Goal: Task Accomplishment & Management: Manage account settings

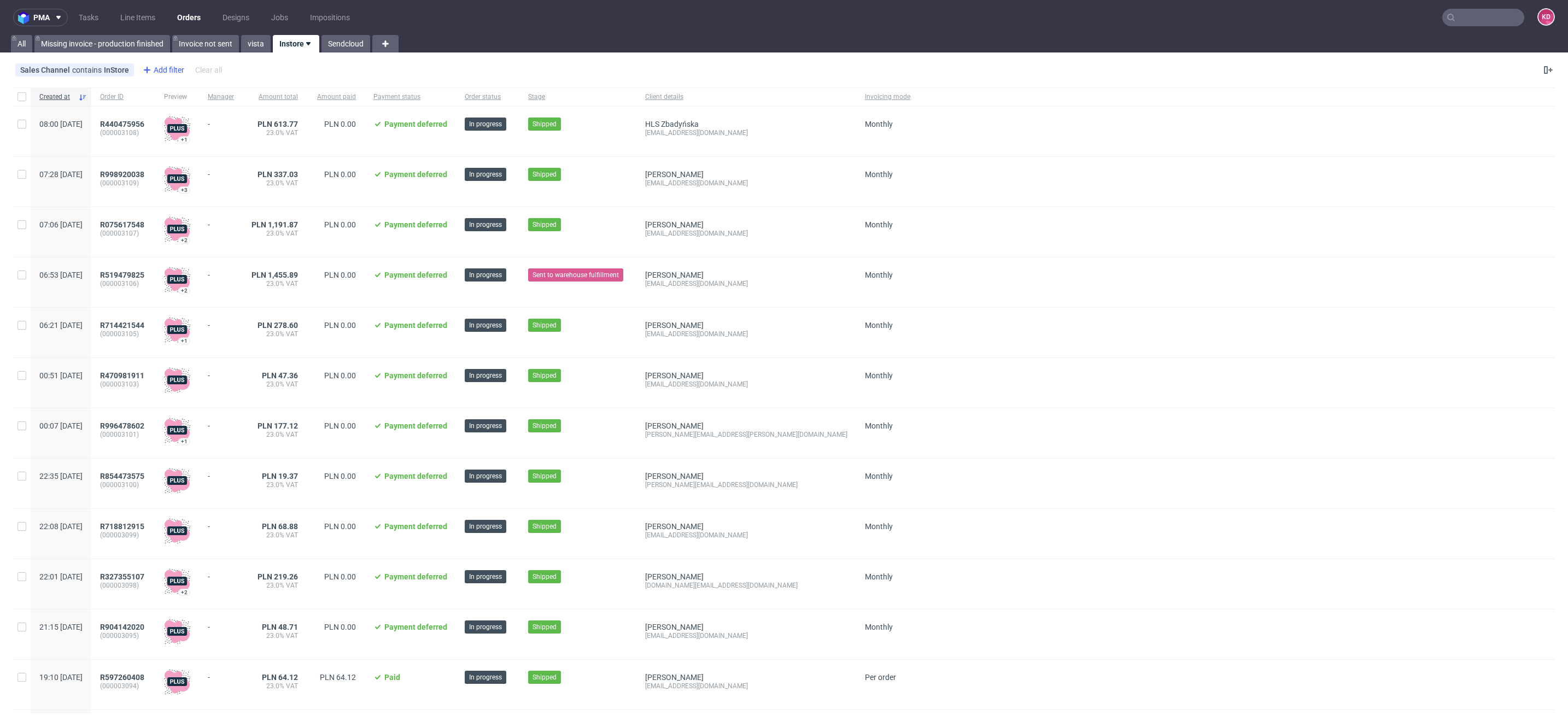
click at [163, 66] on div "Add filter" at bounding box center [163, 70] width 48 height 18
click at [197, 98] on input "text" at bounding box center [206, 95] width 132 height 18
type input "cre"
click at [187, 118] on div "Created at" at bounding box center [206, 117] width 132 height 15
click at [264, 146] on span "Save" at bounding box center [258, 146] width 17 height 8
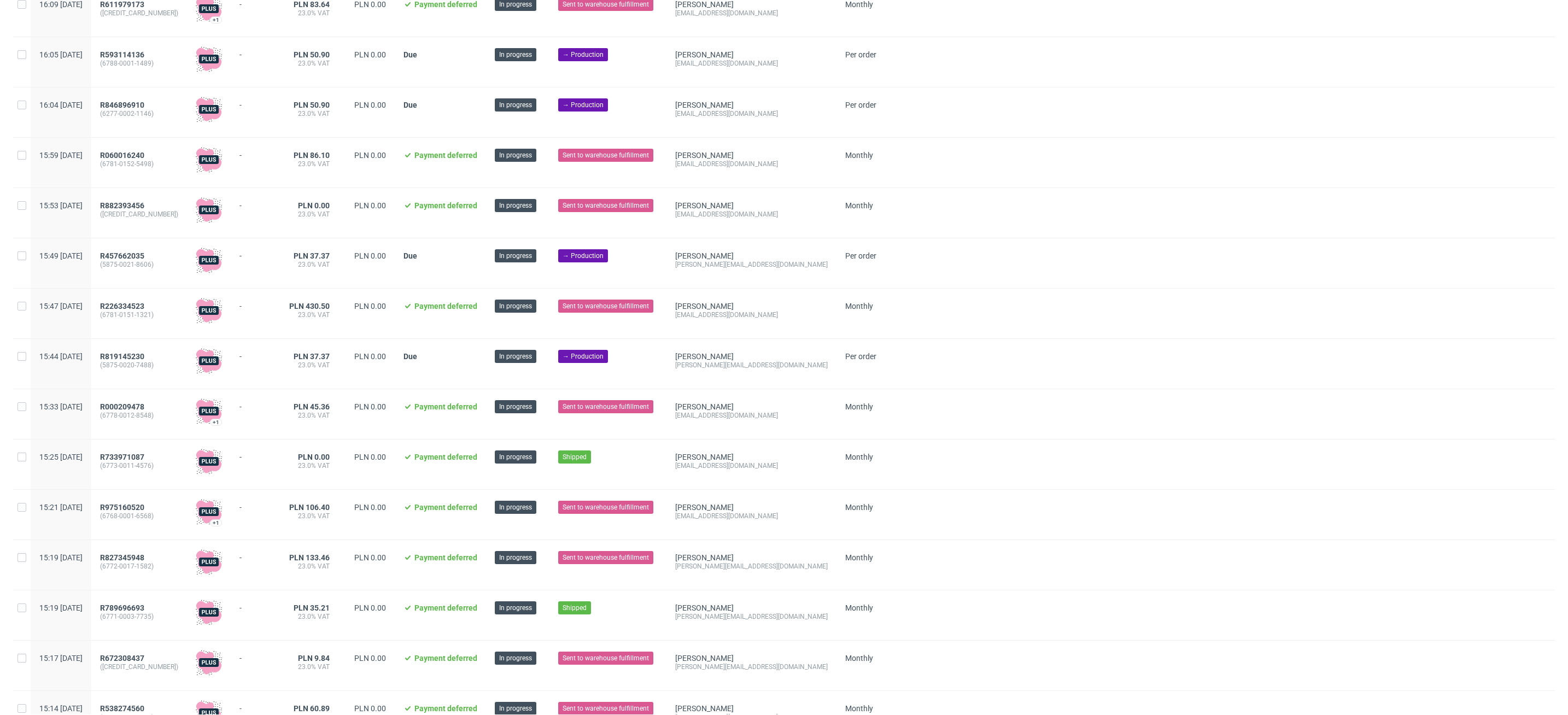
scroll to position [979, 0]
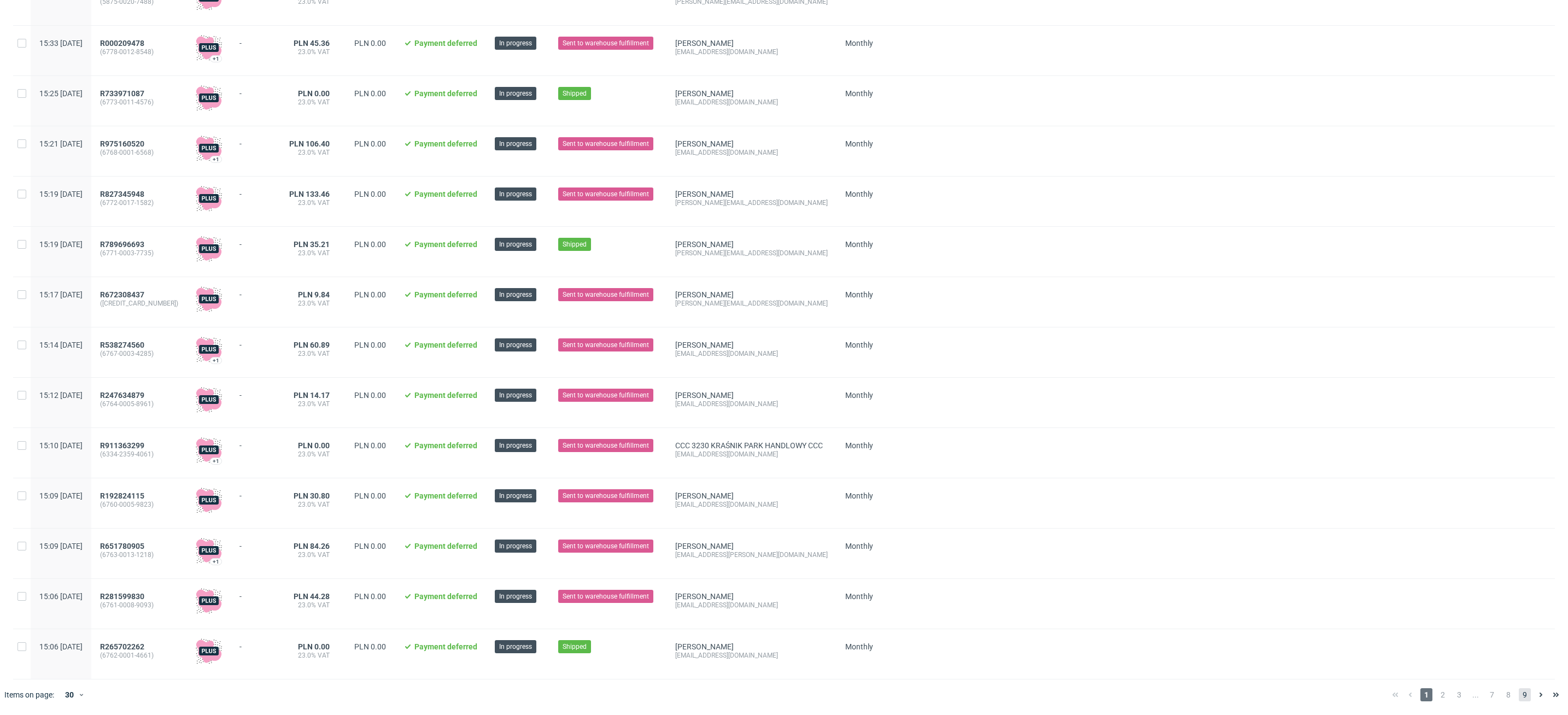
click at [1519, 690] on span "9" at bounding box center [1525, 694] width 12 height 13
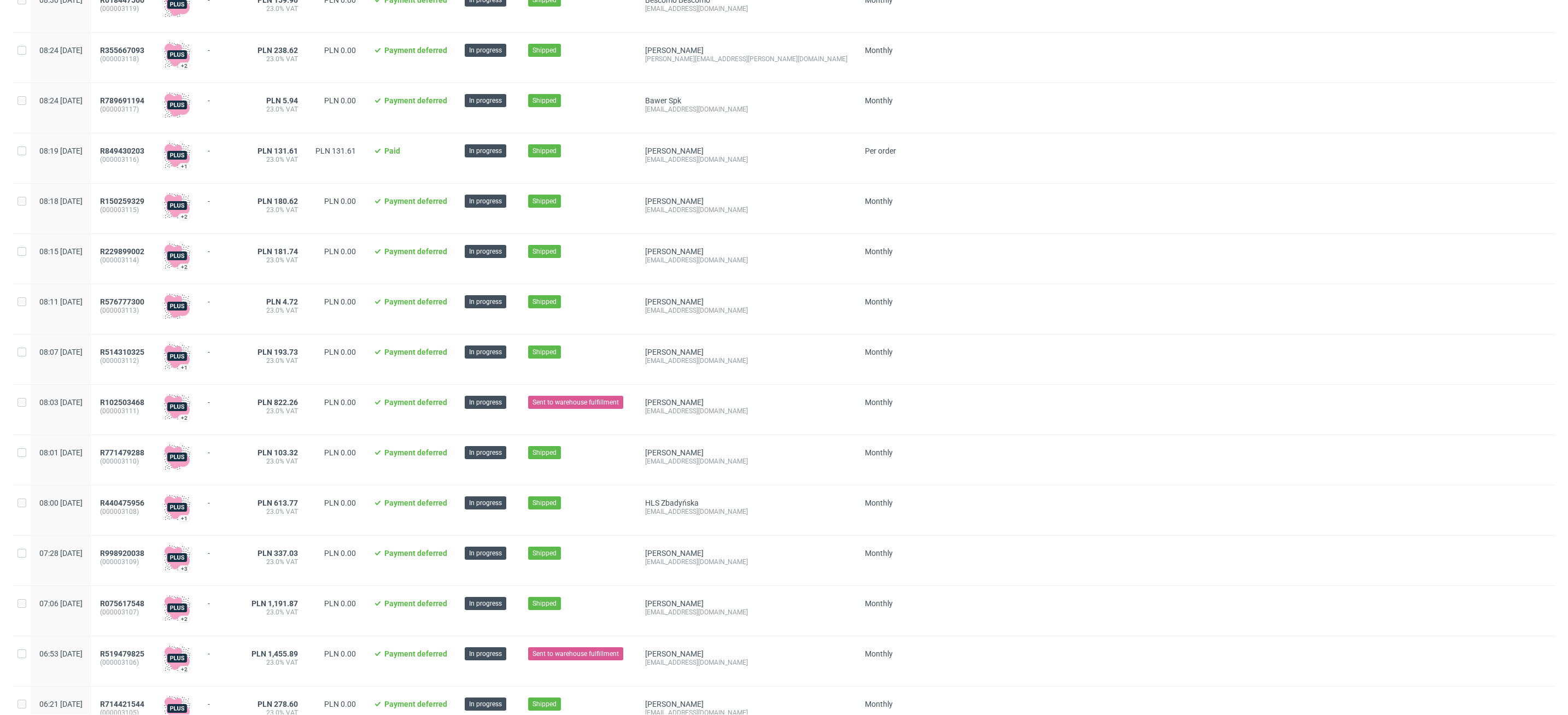
scroll to position [473, 0]
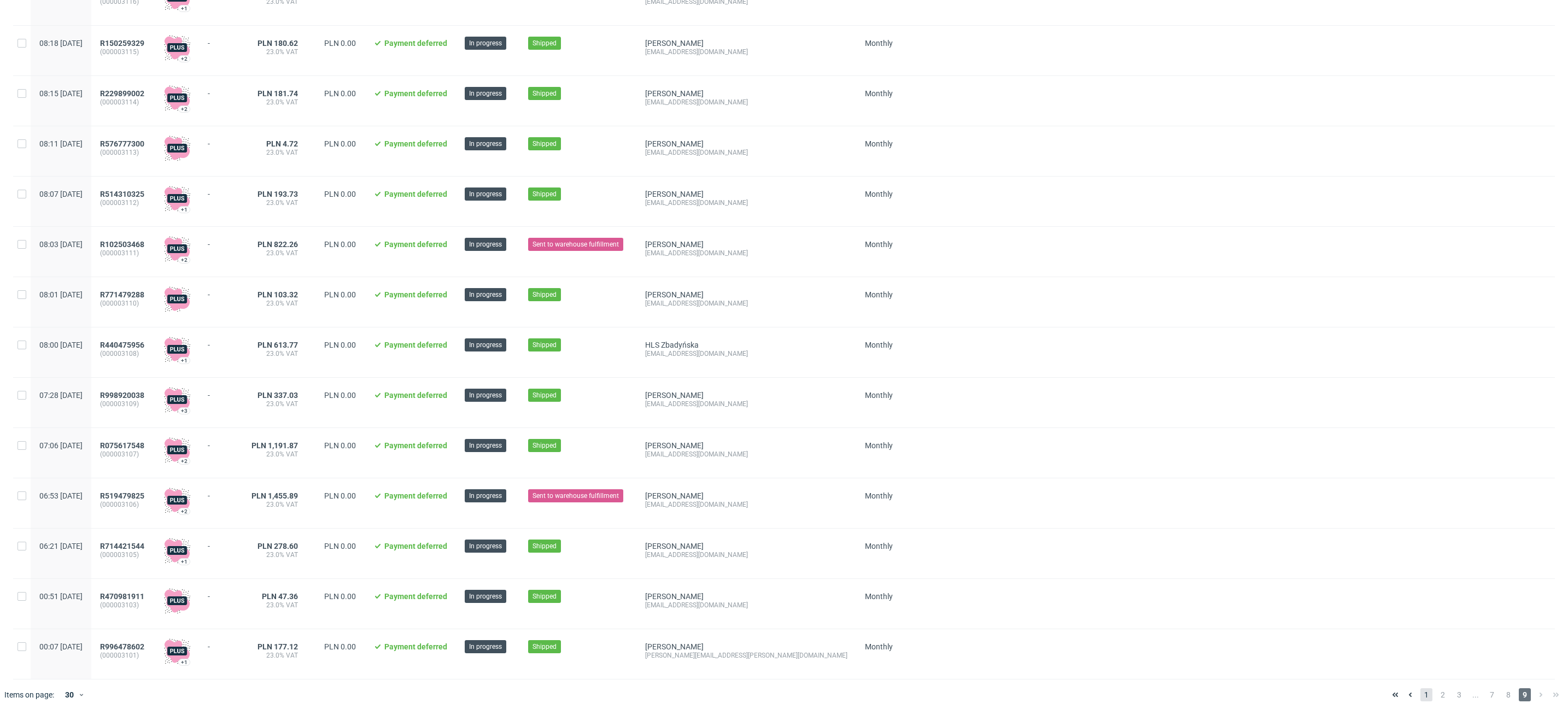
click at [1420, 689] on span "1" at bounding box center [1426, 694] width 12 height 13
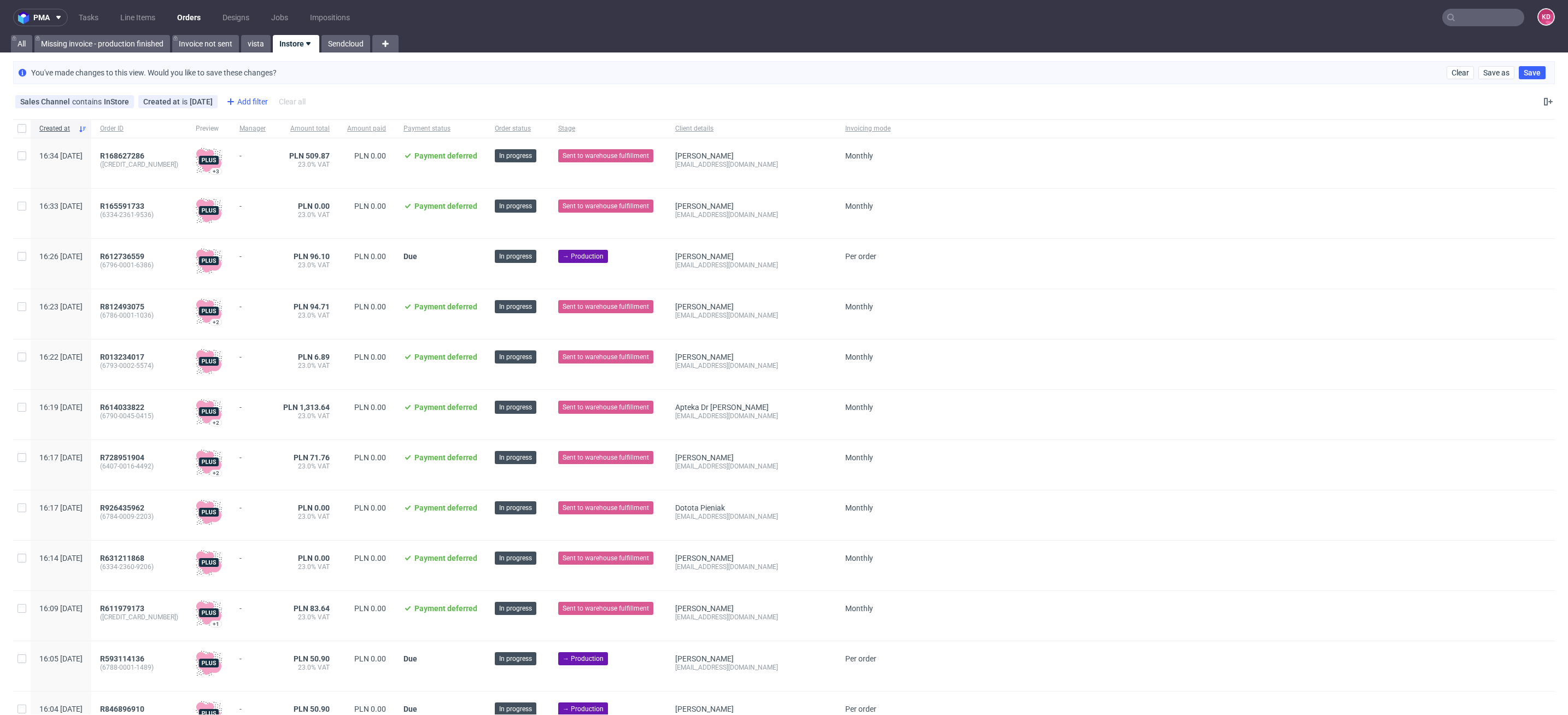
click at [248, 100] on div "Add filter" at bounding box center [246, 102] width 48 height 18
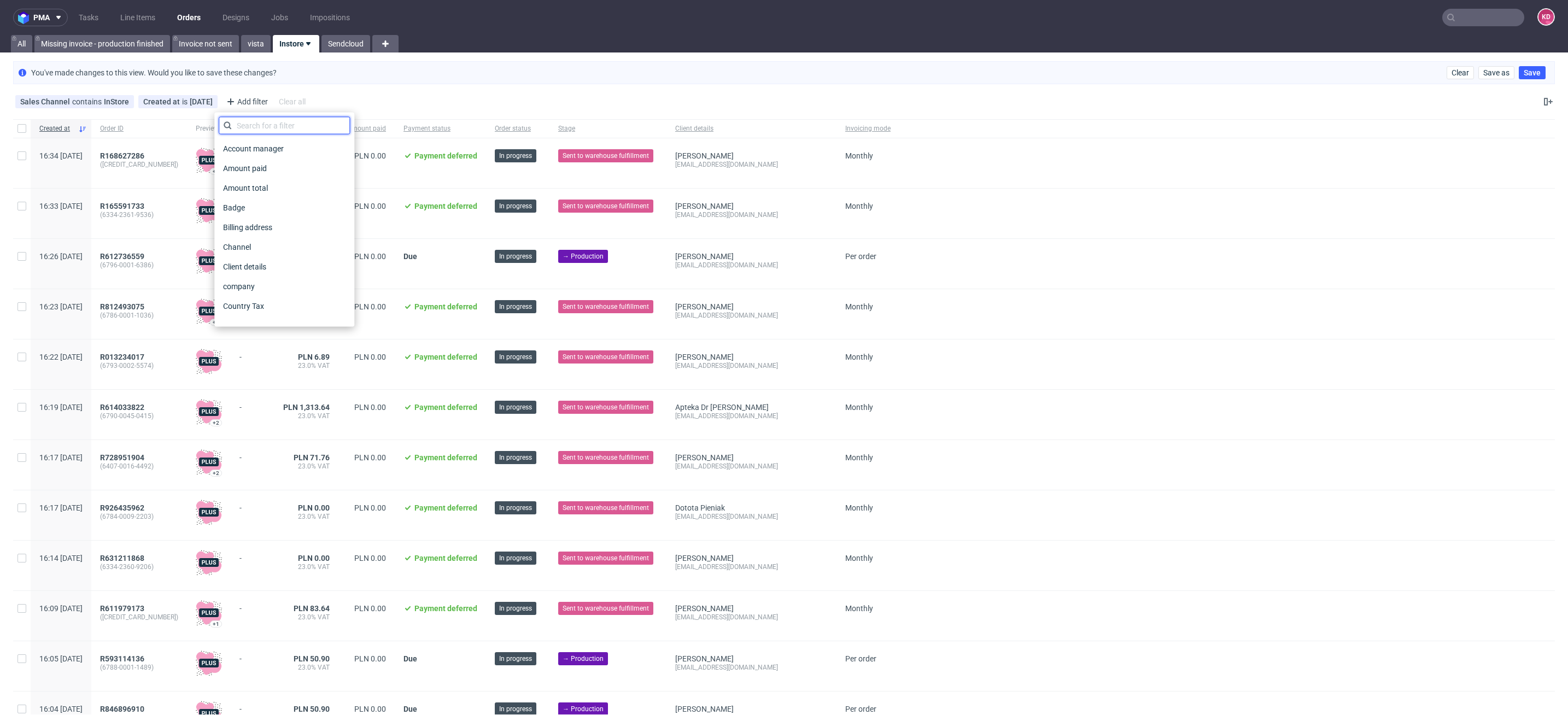
click at [247, 129] on input "text" at bounding box center [284, 126] width 132 height 18
type input "stage"
click at [243, 157] on div "Stage" at bounding box center [284, 149] width 132 height 20
click at [246, 144] on span "Stage" at bounding box center [232, 148] width 29 height 15
click at [261, 152] on input "text" at bounding box center [284, 151] width 132 height 18
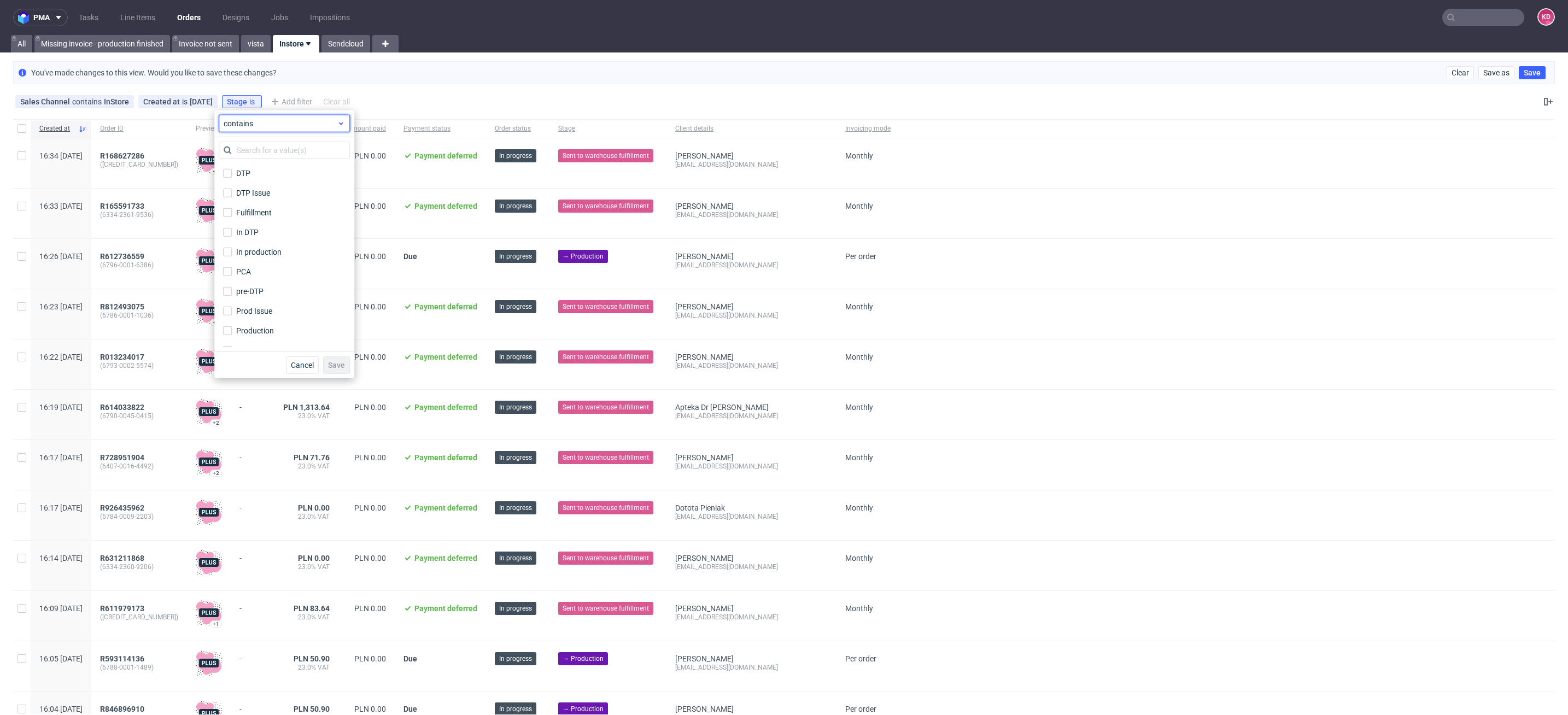
click at [267, 124] on span "contains" at bounding box center [279, 123] width 113 height 11
click at [274, 166] on span "does not contain" at bounding box center [270, 168] width 58 height 11
click at [270, 146] on input "text" at bounding box center [284, 151] width 132 height 18
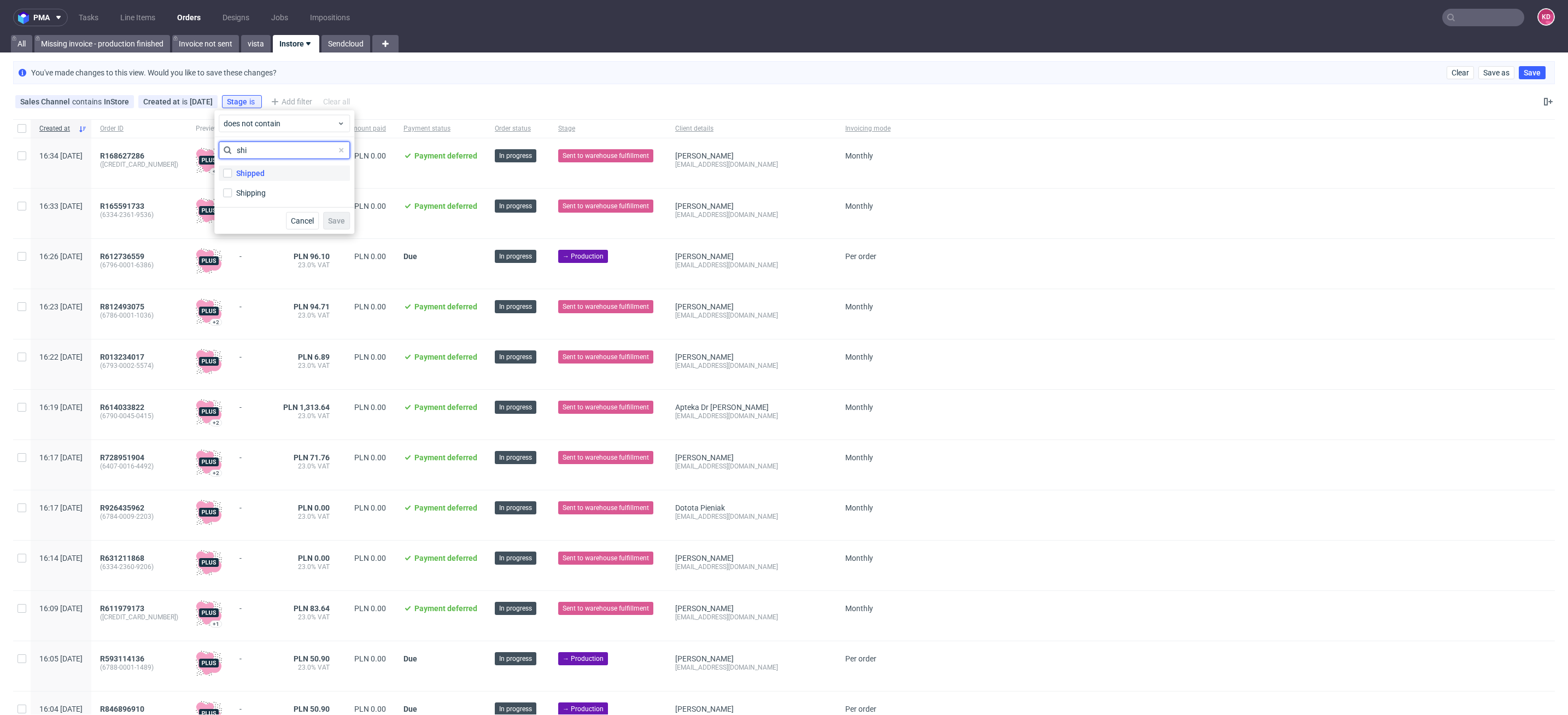
type input "shi"
click at [268, 173] on label "Shipped" at bounding box center [284, 173] width 132 height 15
click at [231, 173] on input "Shipped" at bounding box center [227, 173] width 9 height 9
checkbox input "true"
click at [268, 193] on label "Shipping" at bounding box center [284, 192] width 132 height 15
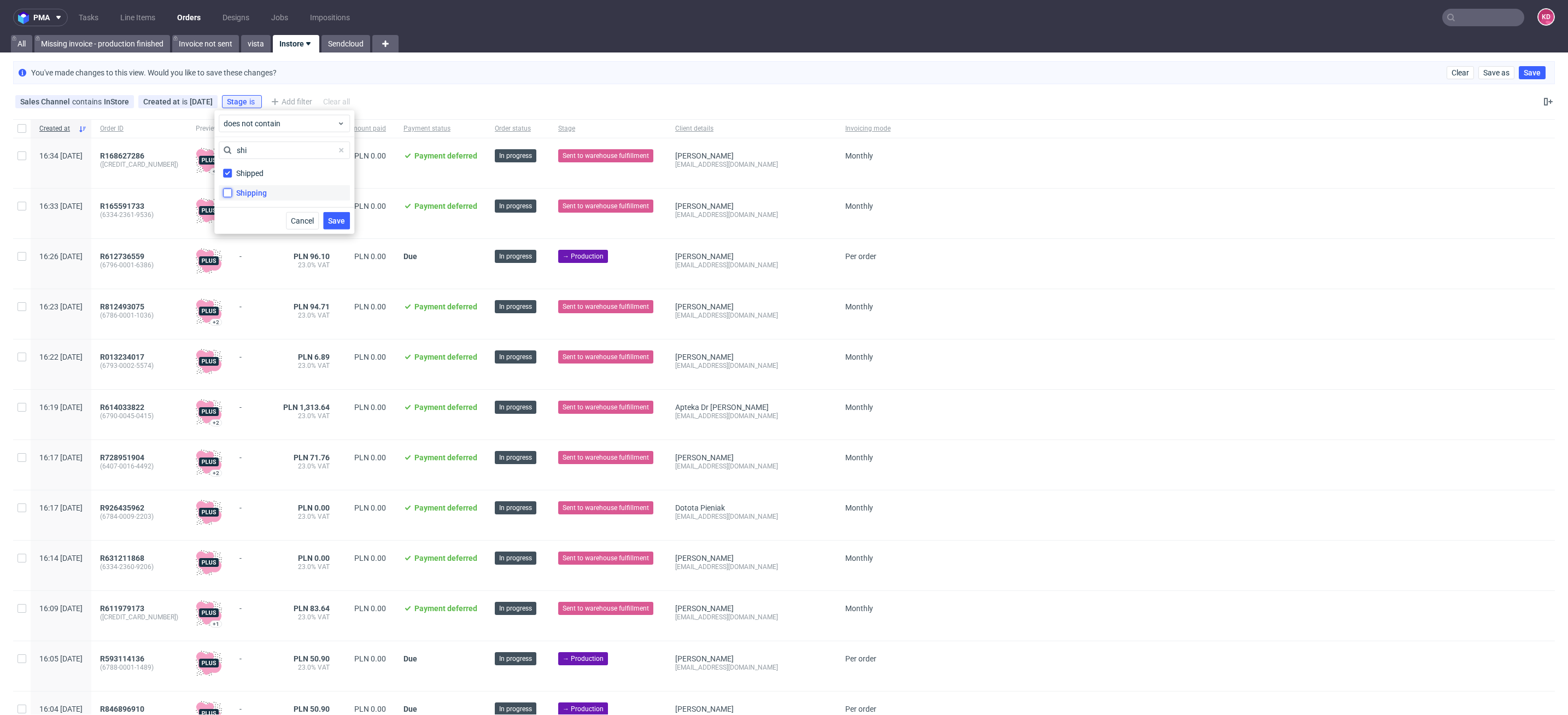
click at [231, 193] on input "Shipping" at bounding box center [227, 192] width 9 height 9
checkbox input "true"
click at [342, 220] on span "Save" at bounding box center [336, 221] width 17 height 8
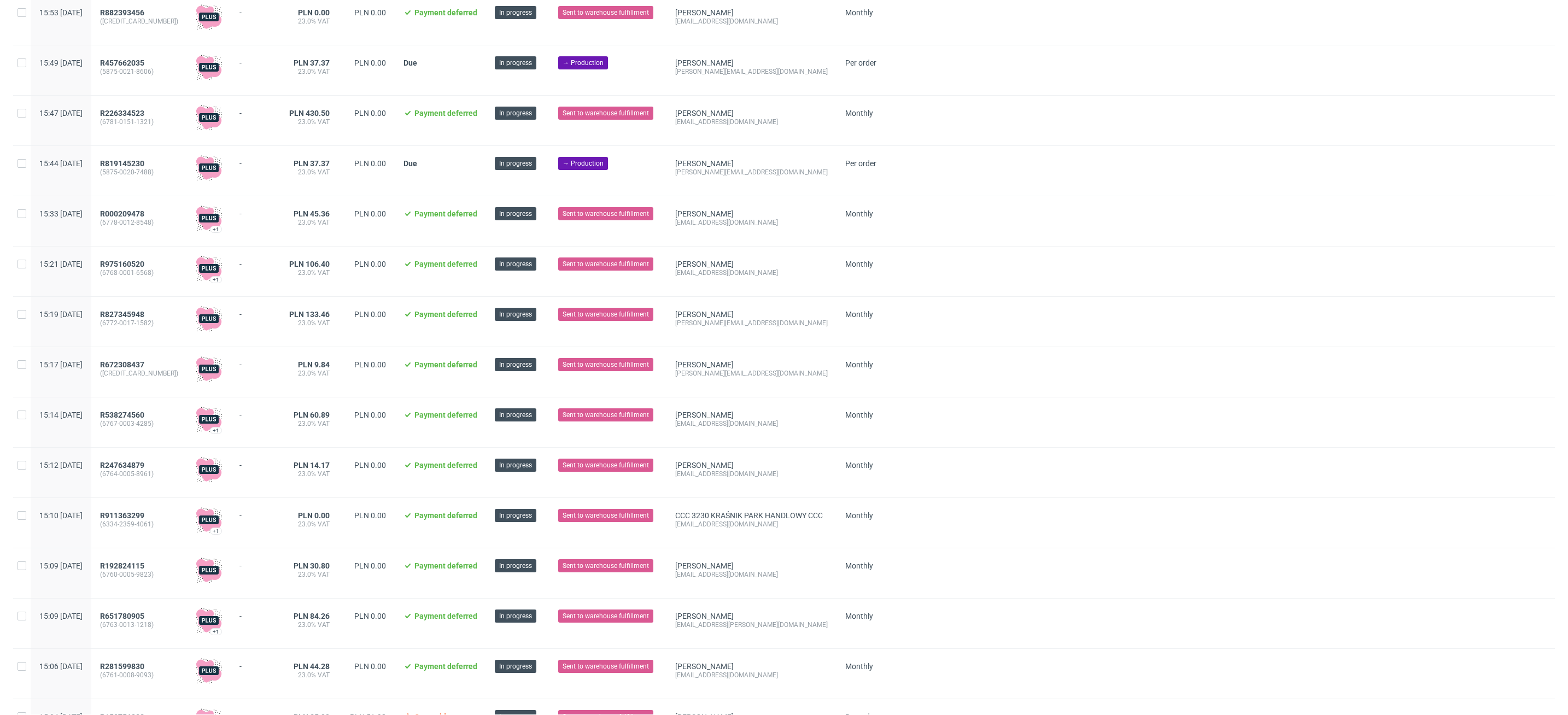
scroll to position [979, 0]
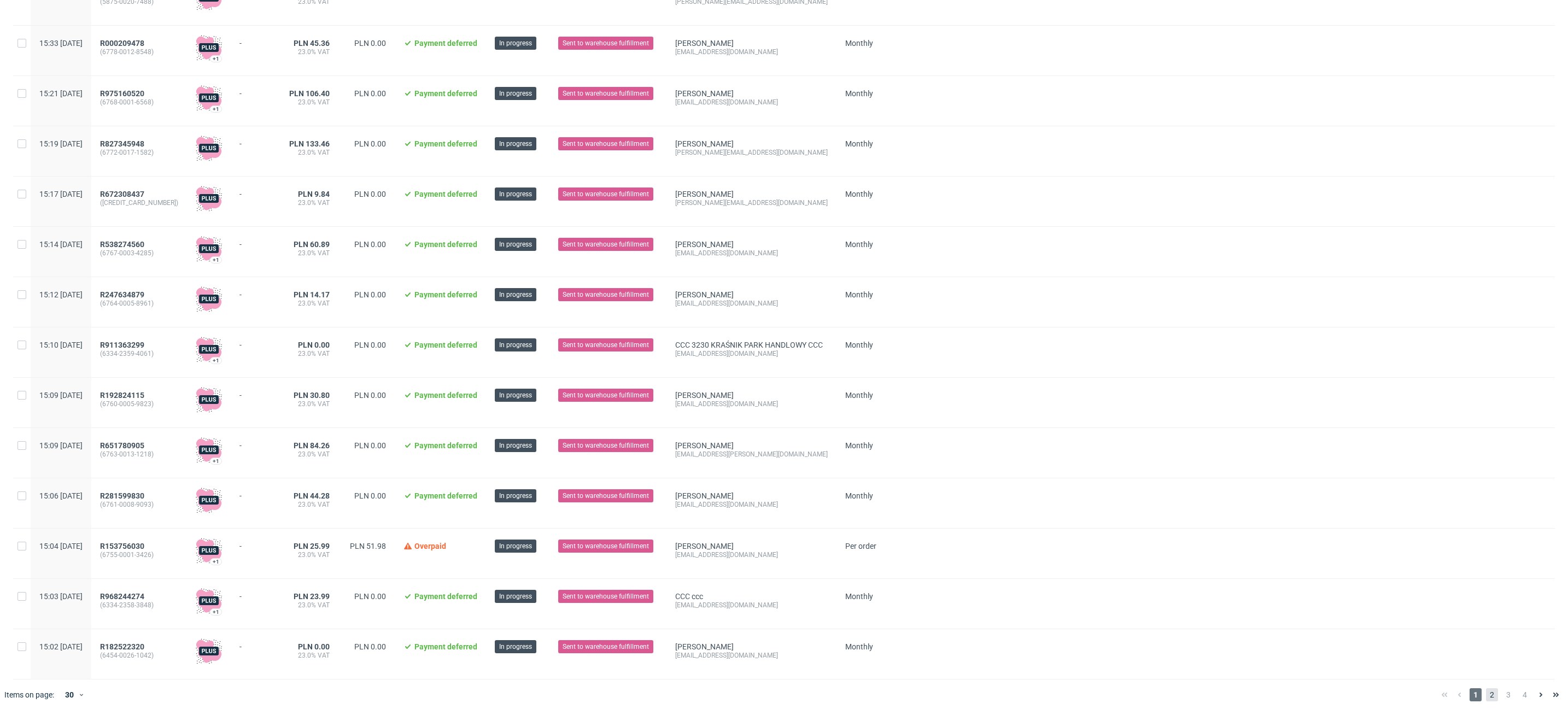
click at [1486, 697] on span "2" at bounding box center [1492, 694] width 12 height 13
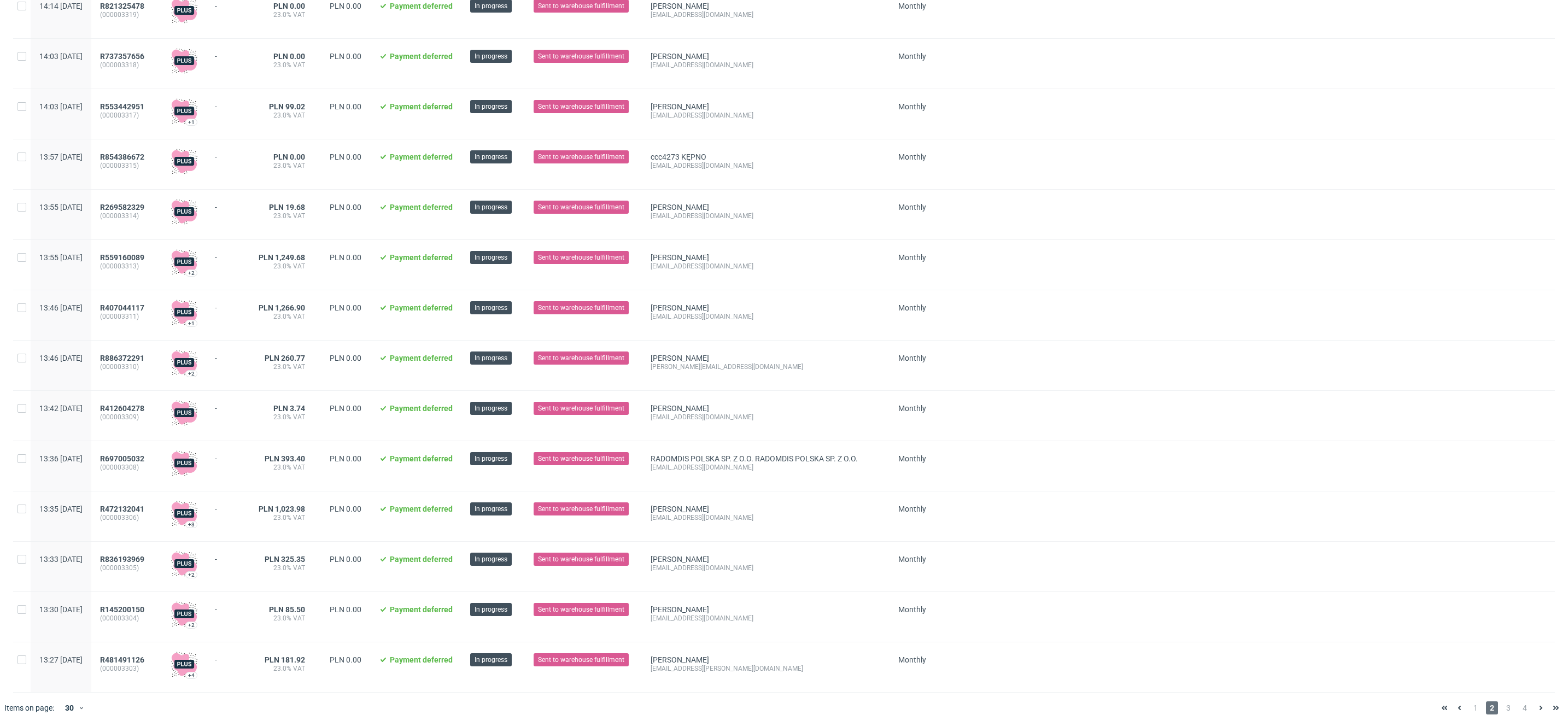
scroll to position [979, 0]
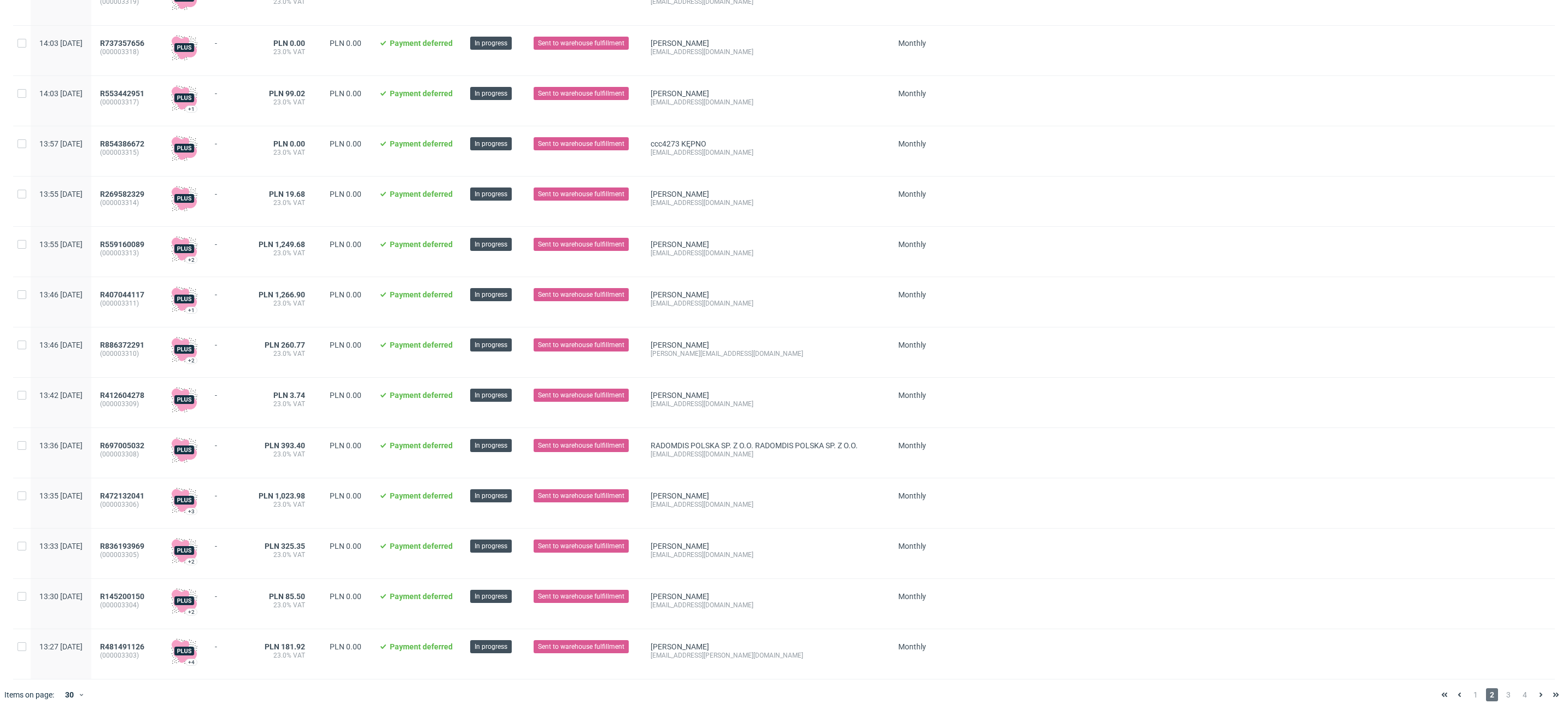
click at [1502, 693] on div "1 2 3 4" at bounding box center [1500, 694] width 127 height 13
click at [1503, 693] on span "3" at bounding box center [1509, 694] width 12 height 13
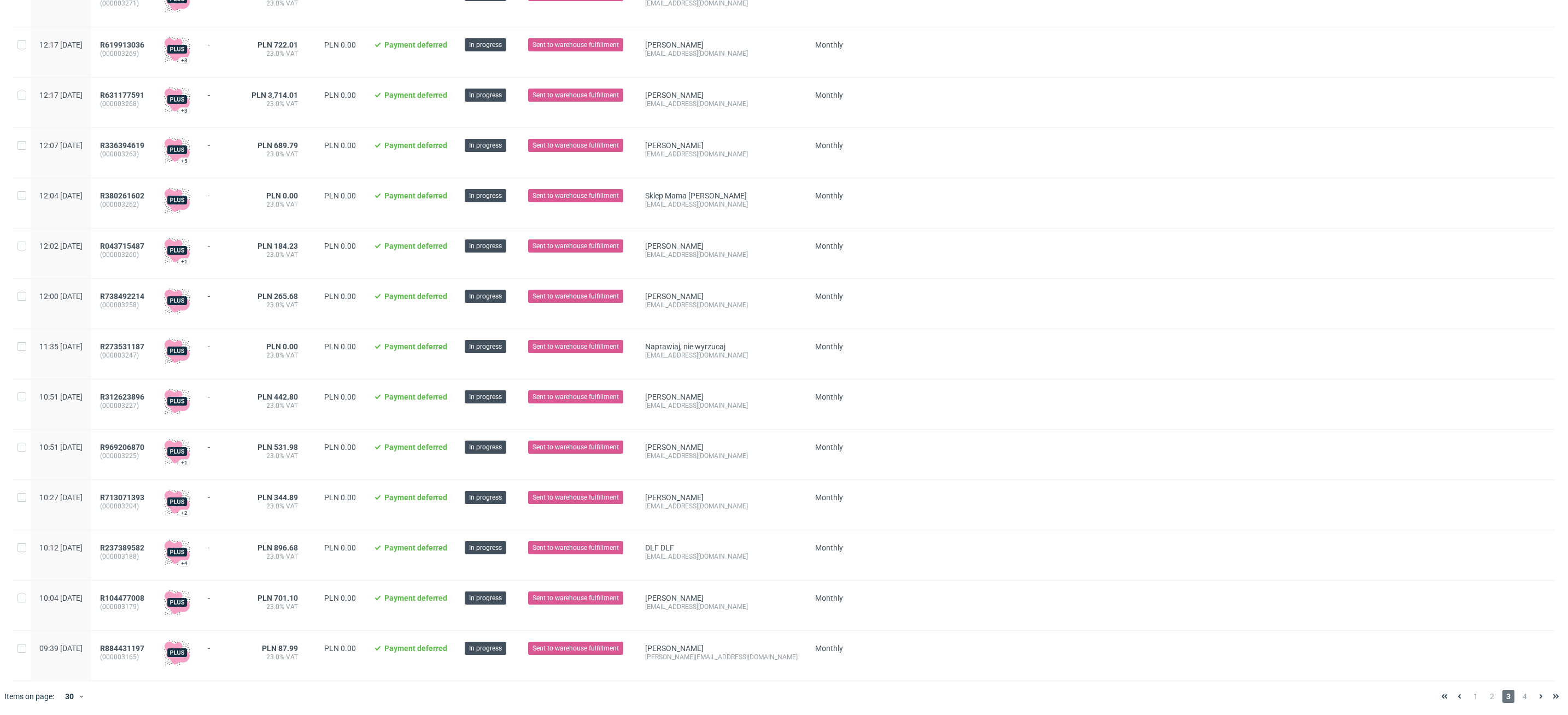
scroll to position [979, 0]
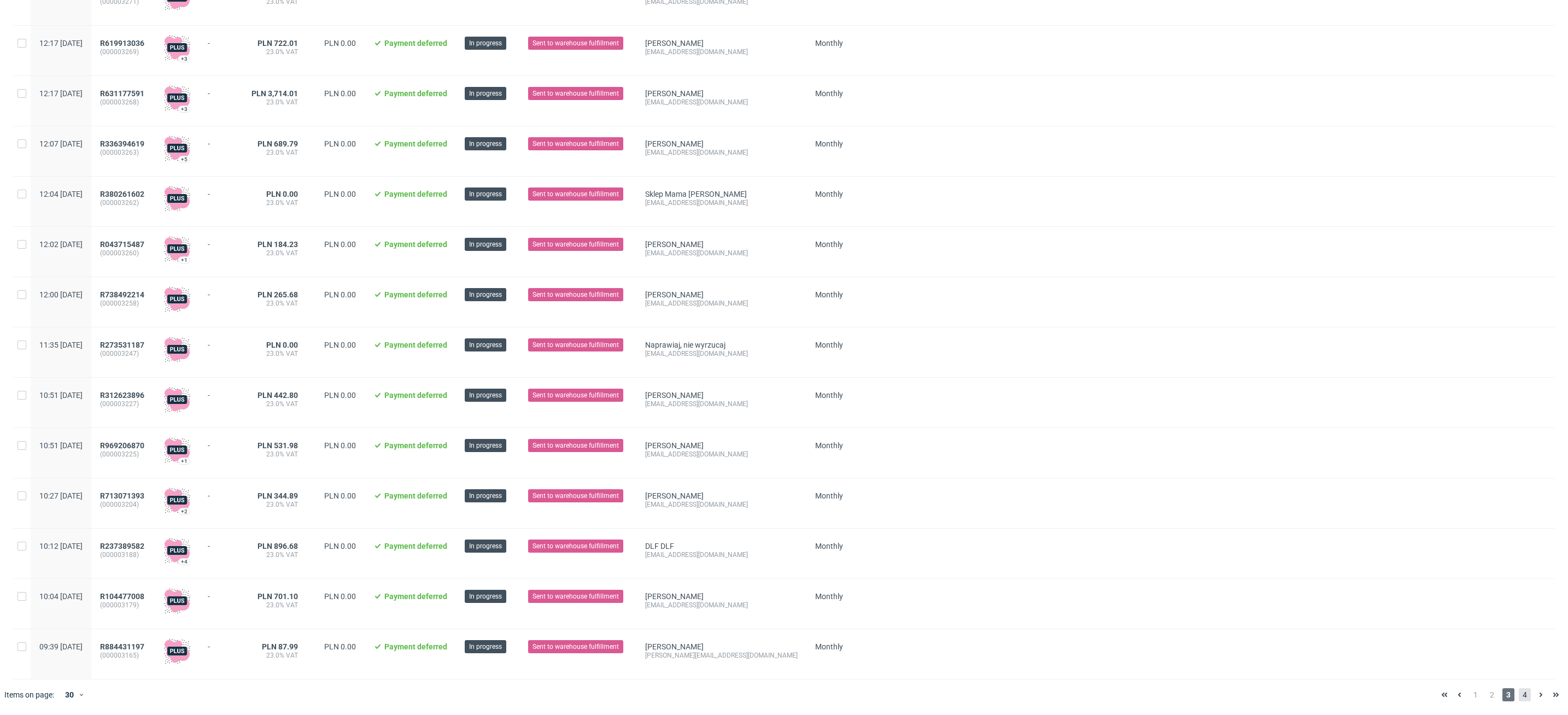
click at [1519, 689] on span "4" at bounding box center [1525, 694] width 12 height 13
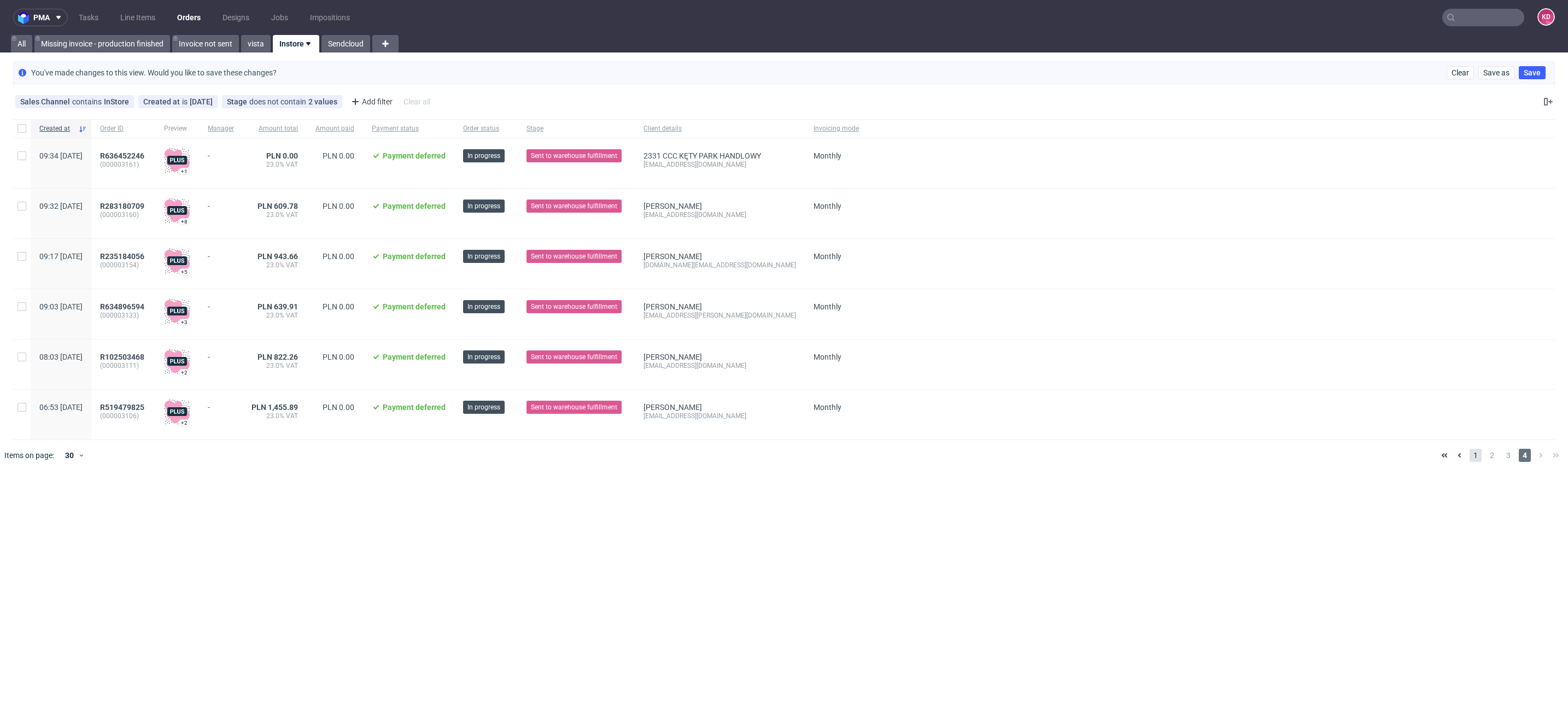
click at [1477, 456] on span "1" at bounding box center [1476, 455] width 12 height 13
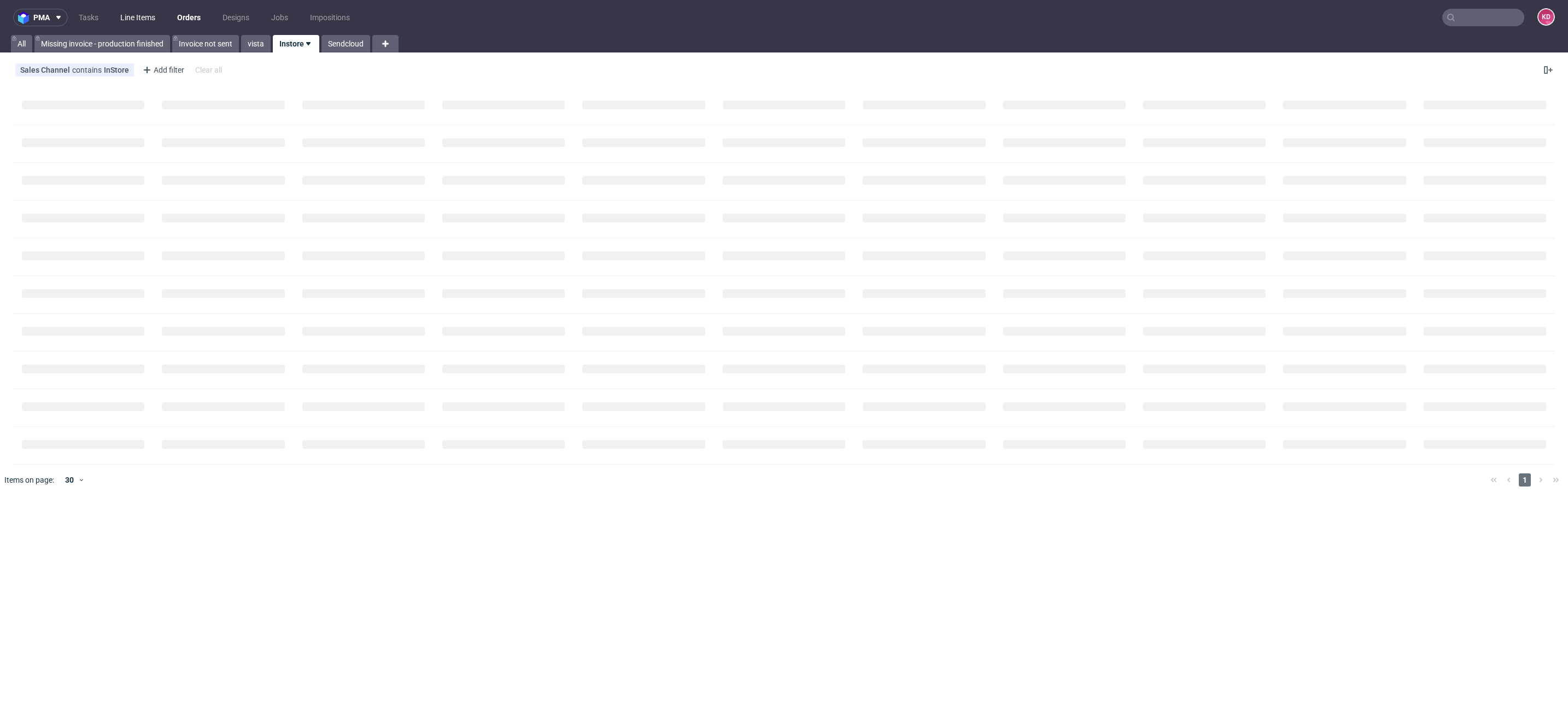
click at [143, 16] on link "Line Items" at bounding box center [138, 18] width 48 height 18
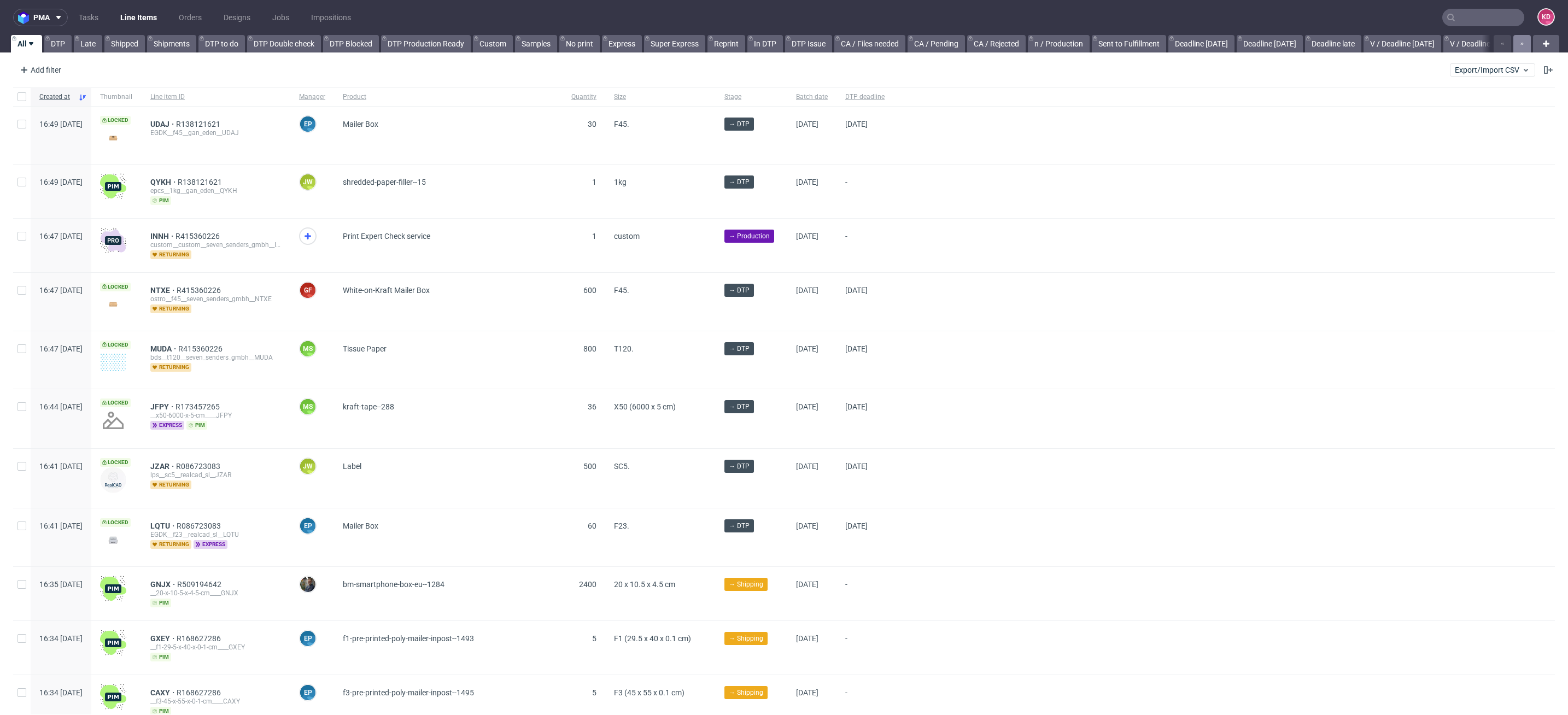
click at [1516, 44] on button "button" at bounding box center [1523, 44] width 18 height 18
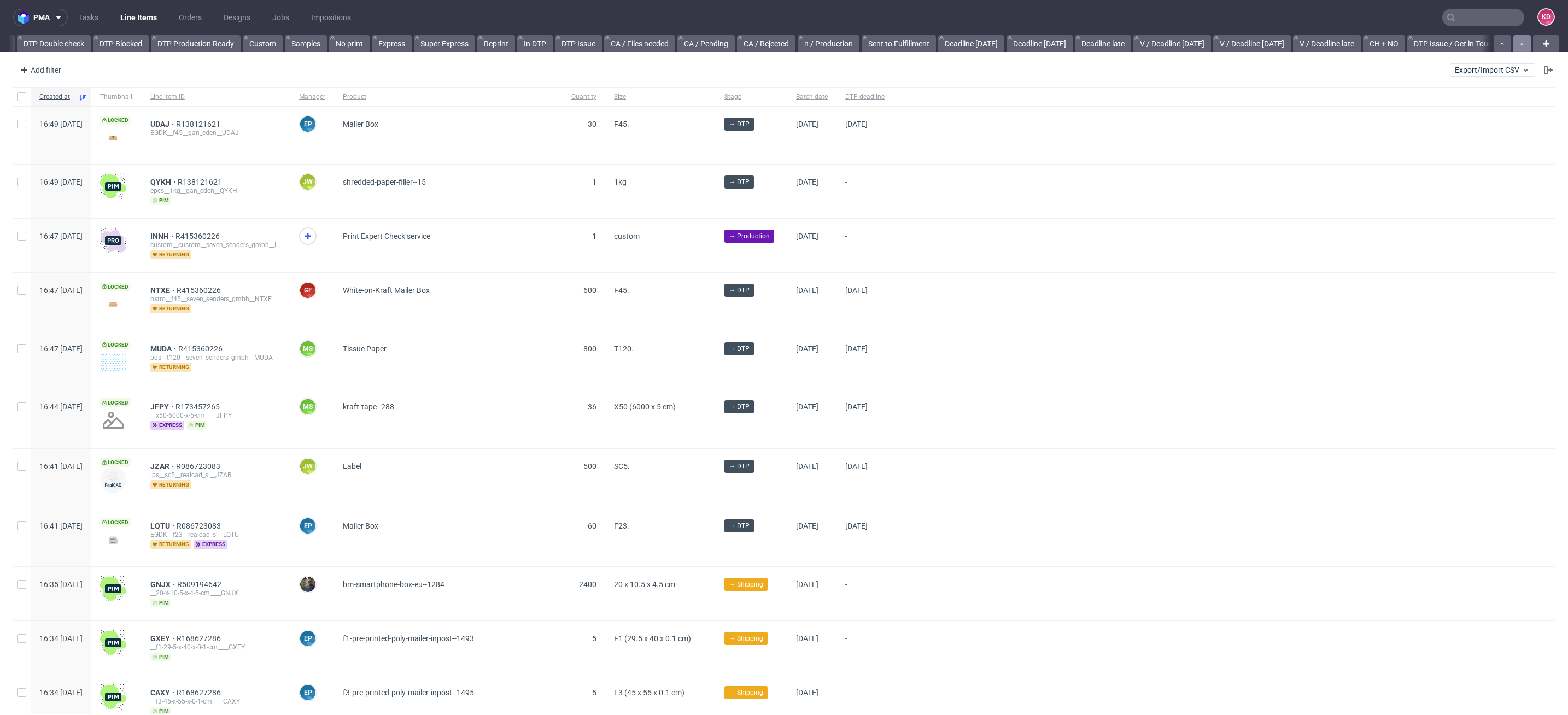
click at [1516, 44] on button "button" at bounding box center [1523, 44] width 18 height 18
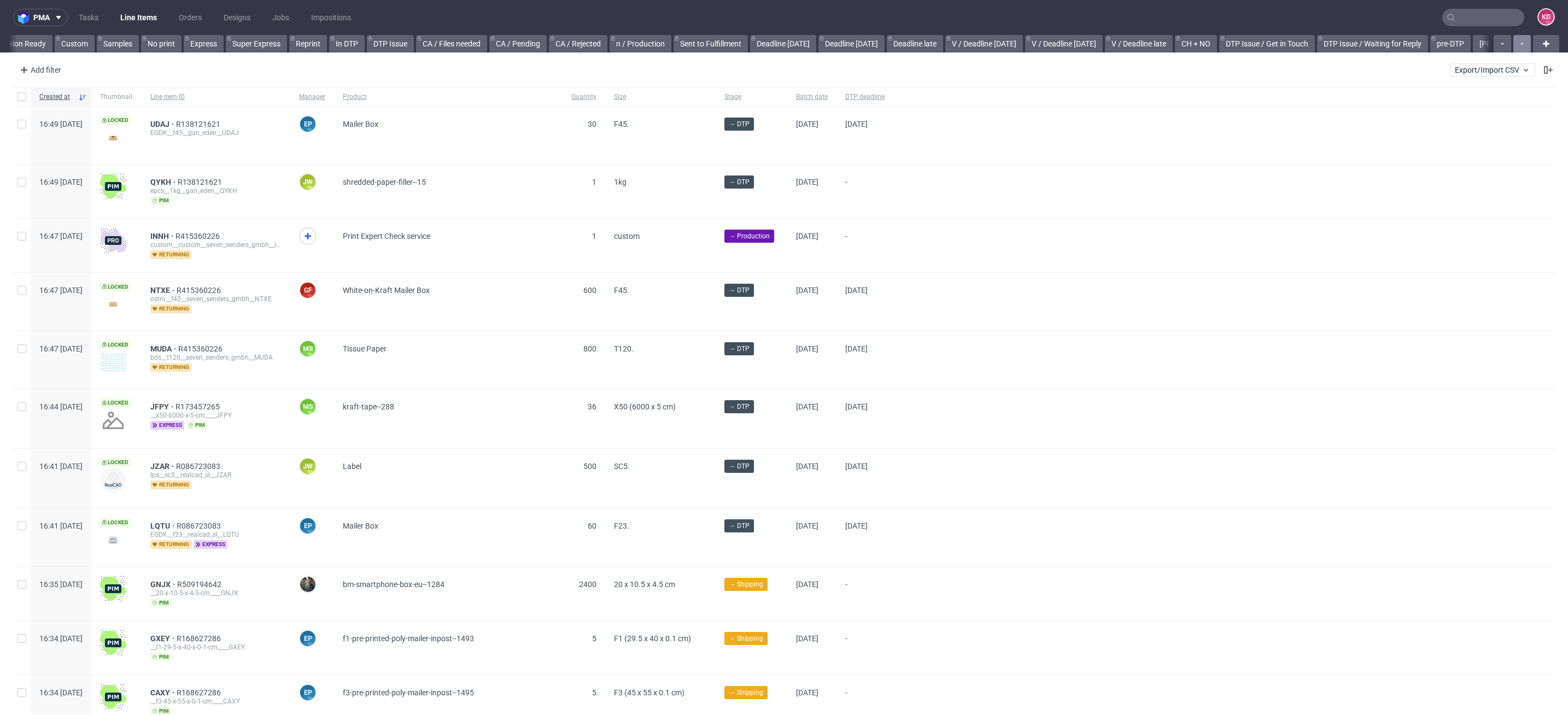
click at [1516, 44] on button "button" at bounding box center [1523, 44] width 18 height 18
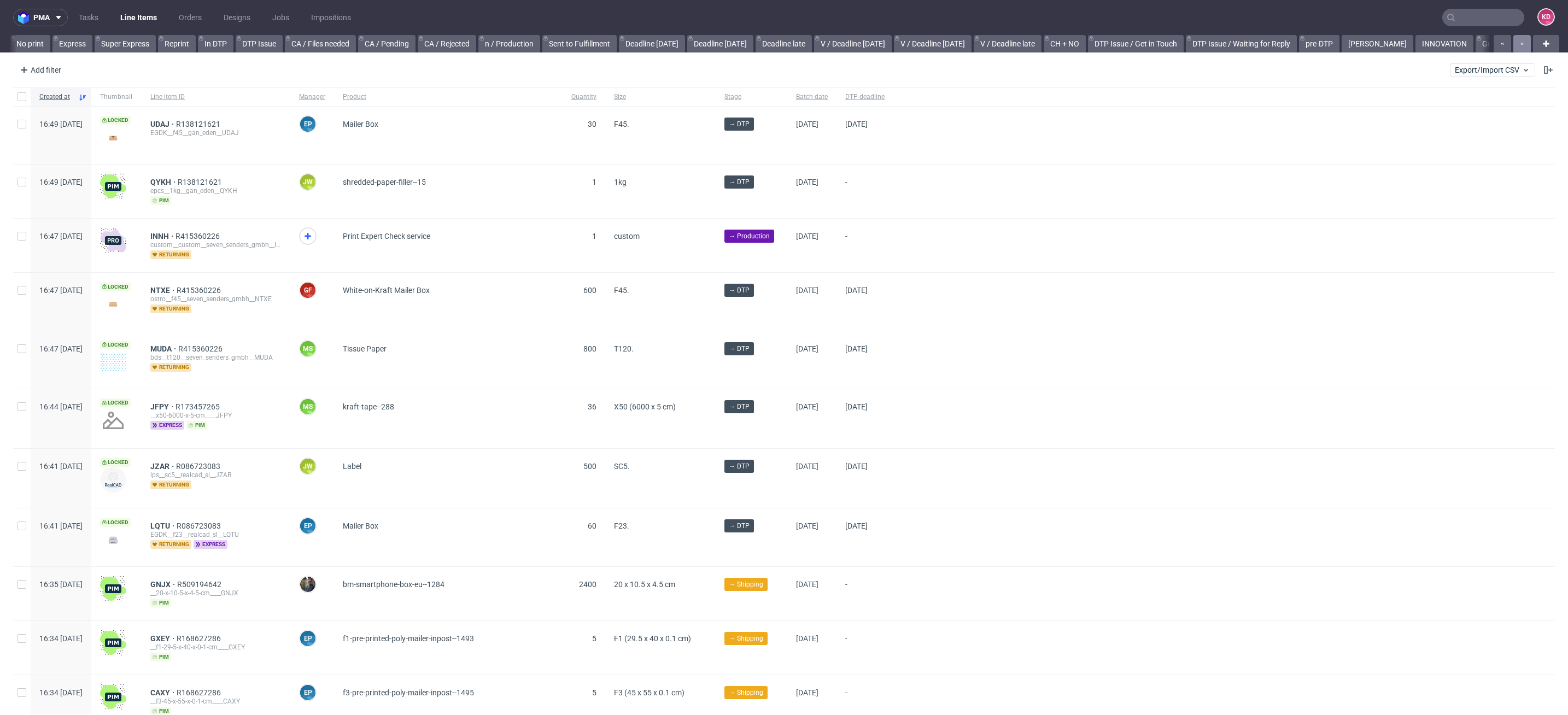
click at [1516, 44] on button "button" at bounding box center [1523, 44] width 18 height 18
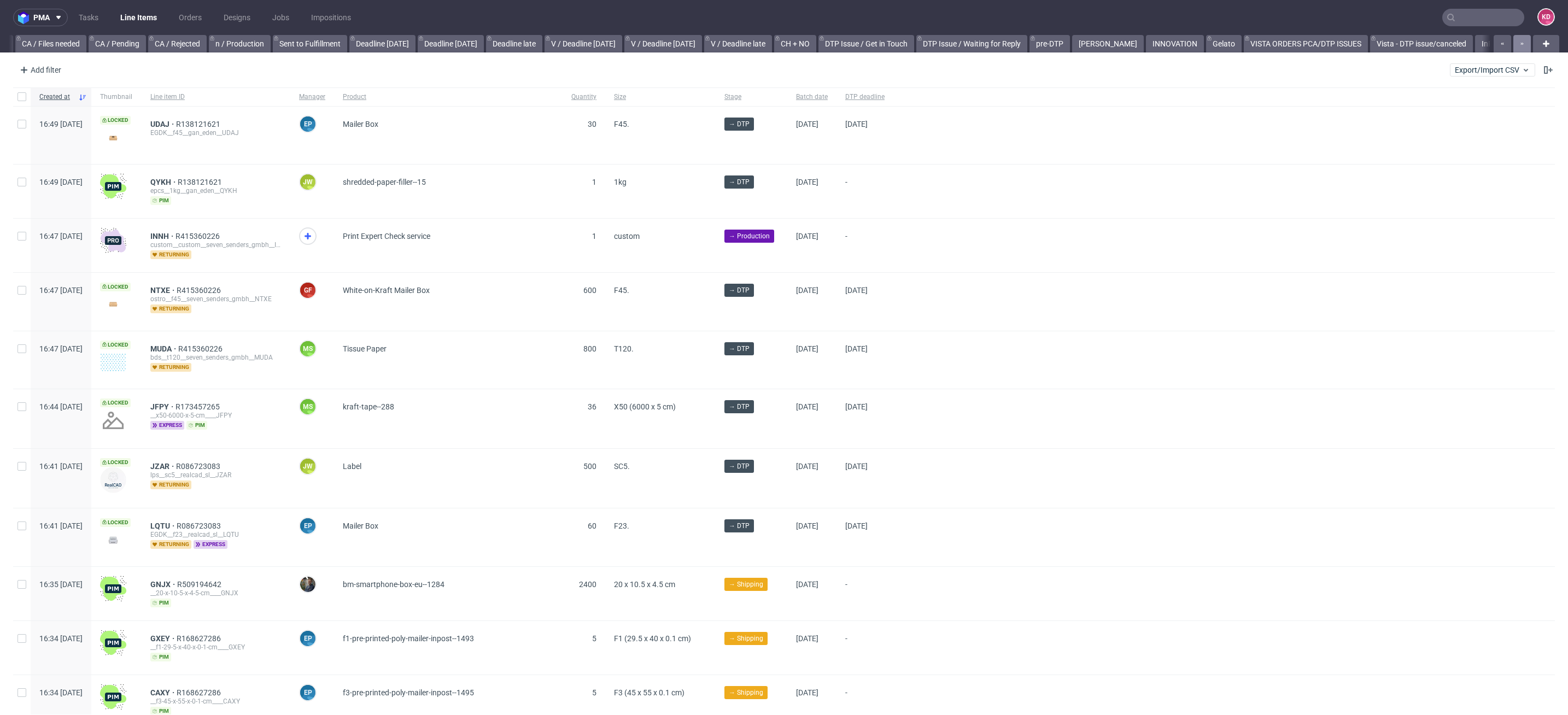
click at [1516, 44] on button "button" at bounding box center [1523, 44] width 18 height 18
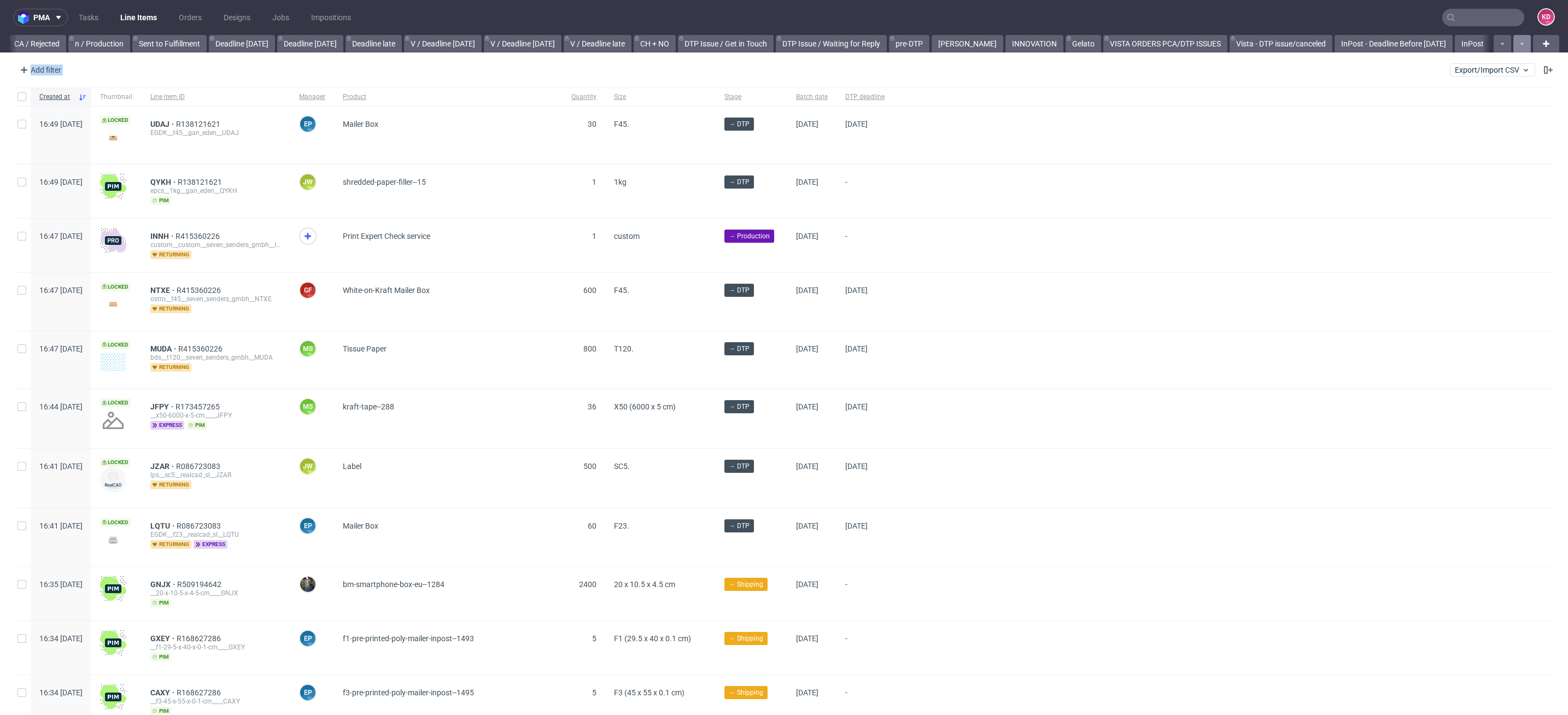
click at [1516, 44] on div at bounding box center [1511, 44] width 39 height 18
click at [1462, 46] on link "InPost" at bounding box center [1473, 44] width 36 height 18
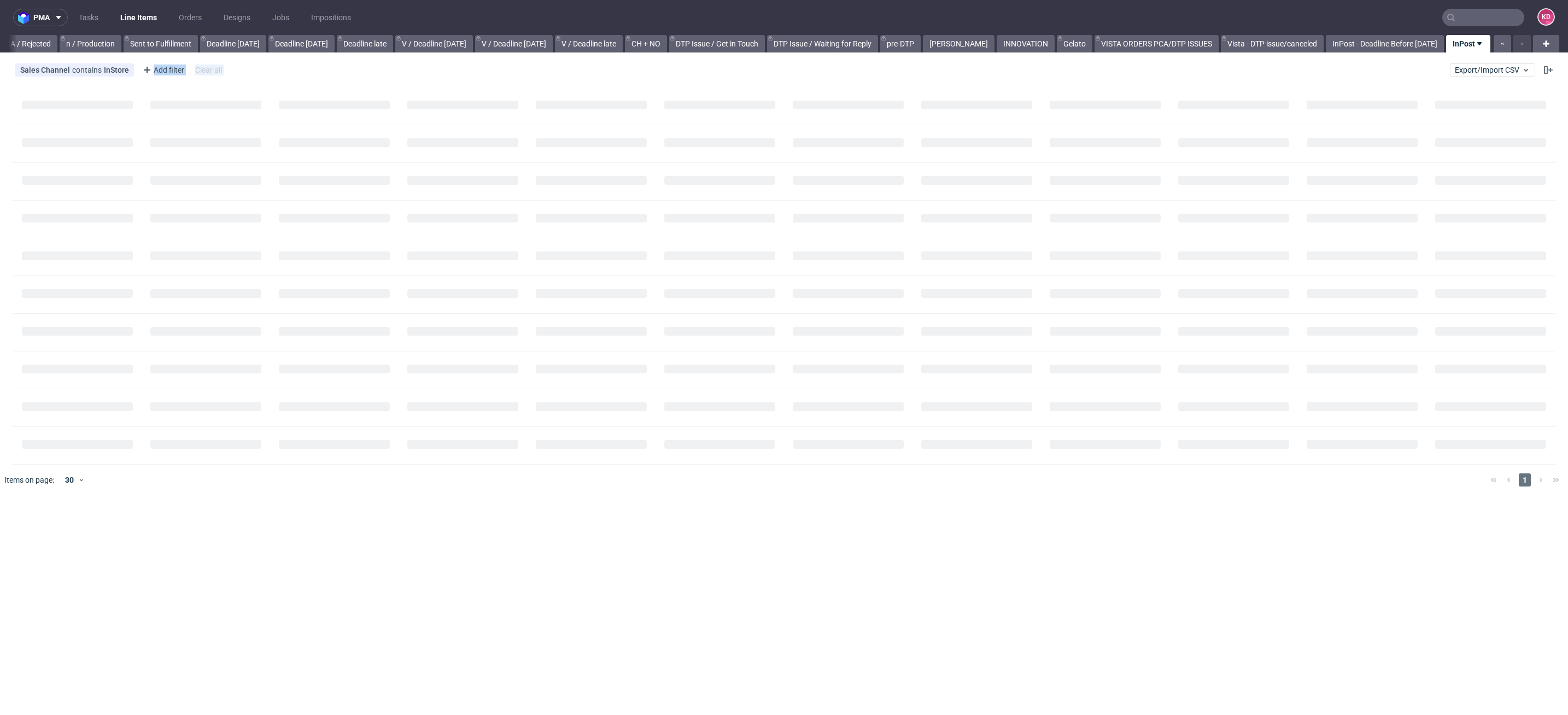
scroll to position [0, 960]
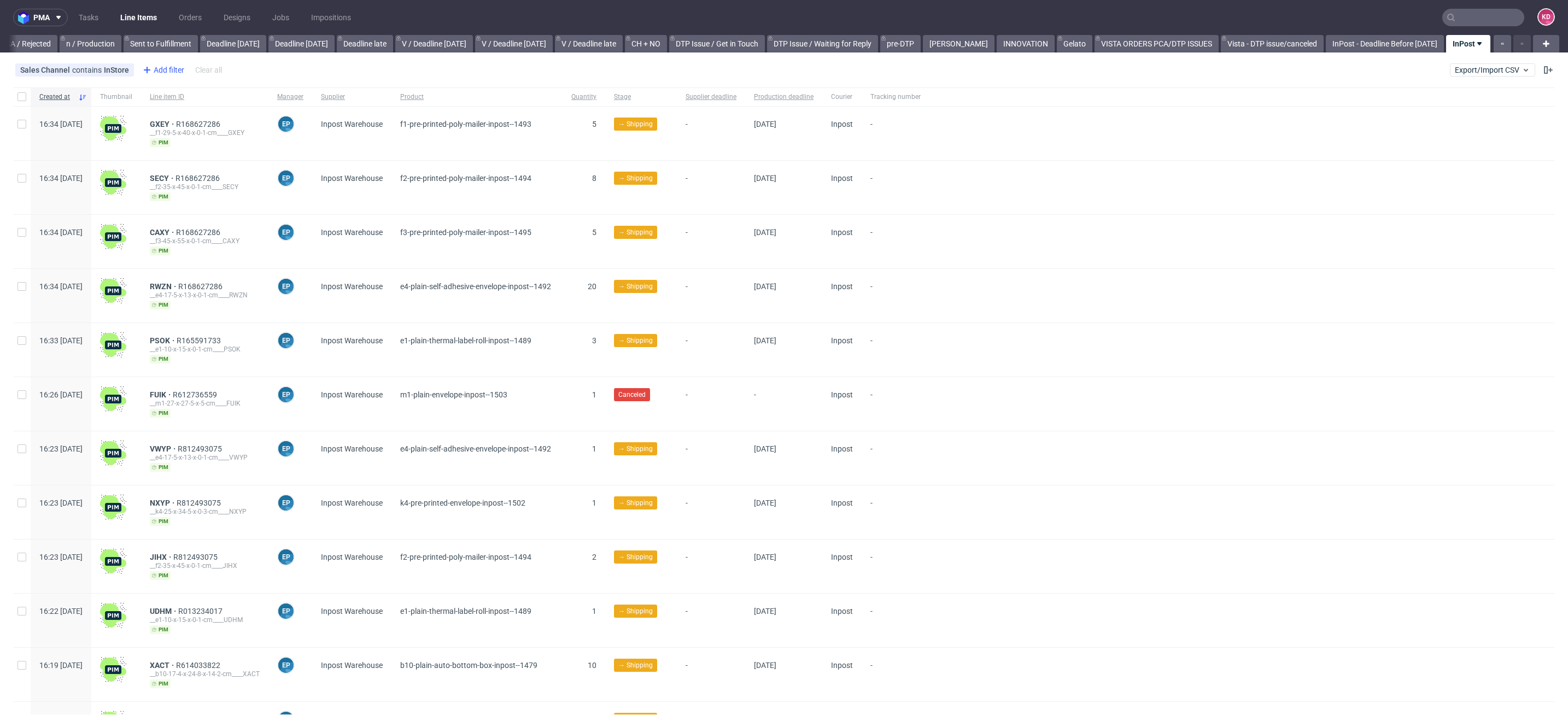
click at [161, 68] on div "Add filter" at bounding box center [163, 70] width 48 height 18
click at [173, 98] on input "text" at bounding box center [206, 95] width 132 height 18
type input "stage"
click at [155, 114] on span "Stage" at bounding box center [155, 117] width 29 height 15
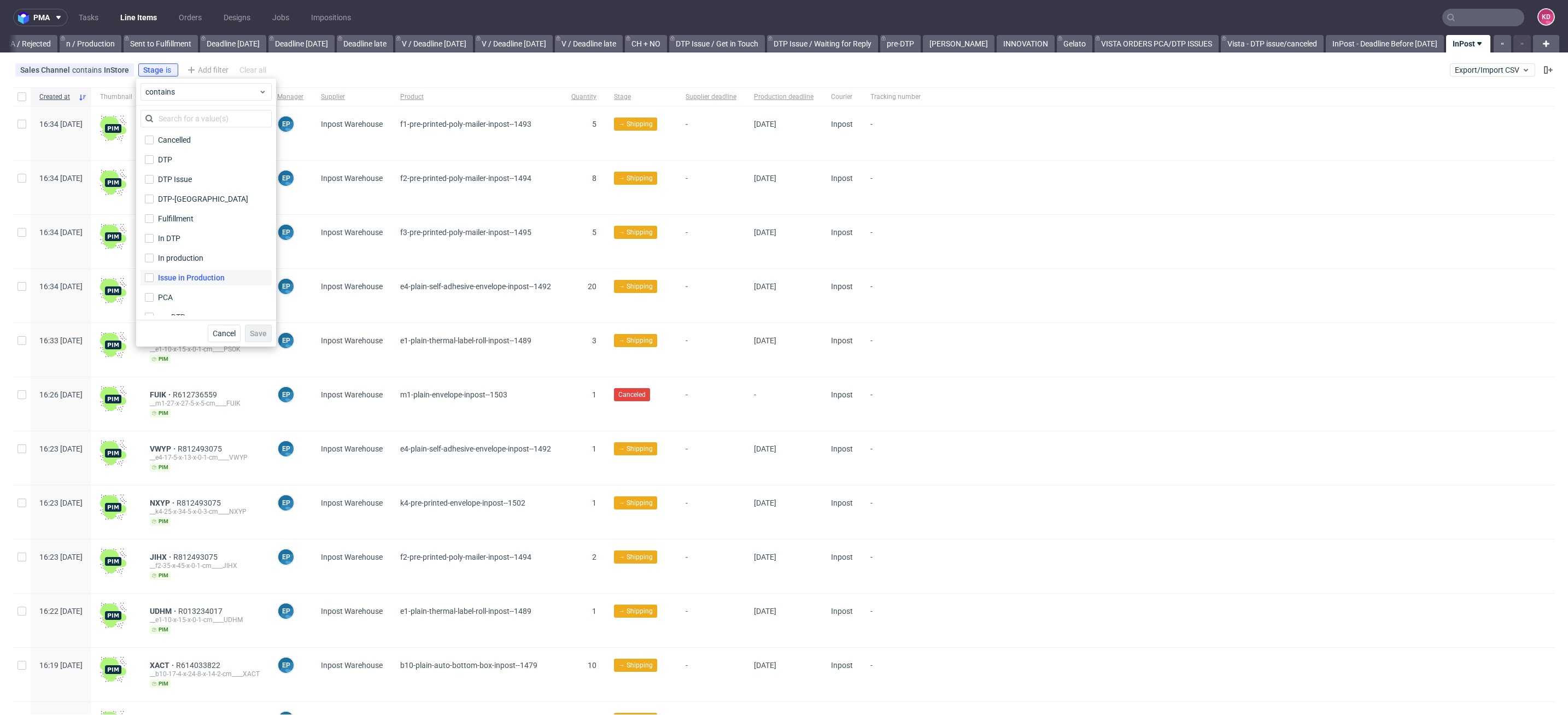
click at [225, 275] on label "Issue in Production" at bounding box center [206, 277] width 132 height 15
click at [154, 275] on input "Issue in Production" at bounding box center [149, 277] width 9 height 9
checkbox input "true"
click at [259, 338] on button "Save" at bounding box center [258, 334] width 27 height 18
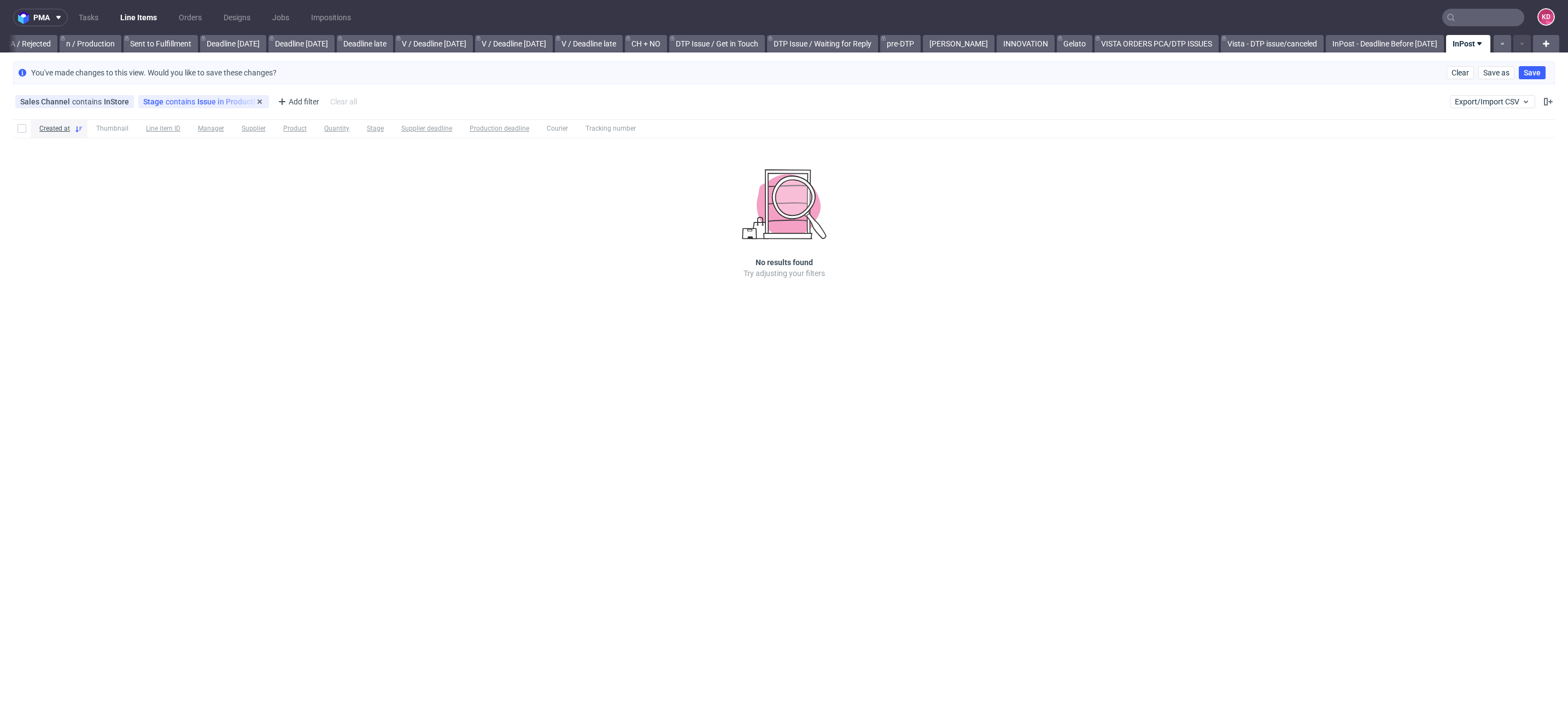
click at [216, 104] on div "Stage contains Issue in Production" at bounding box center [203, 102] width 121 height 9
click at [178, 311] on div "Issue in Production" at bounding box center [191, 310] width 67 height 11
click at [154, 311] on input "Issue in Production" at bounding box center [149, 311] width 9 height 9
checkbox input "false"
click at [210, 126] on span "contains" at bounding box center [201, 123] width 113 height 11
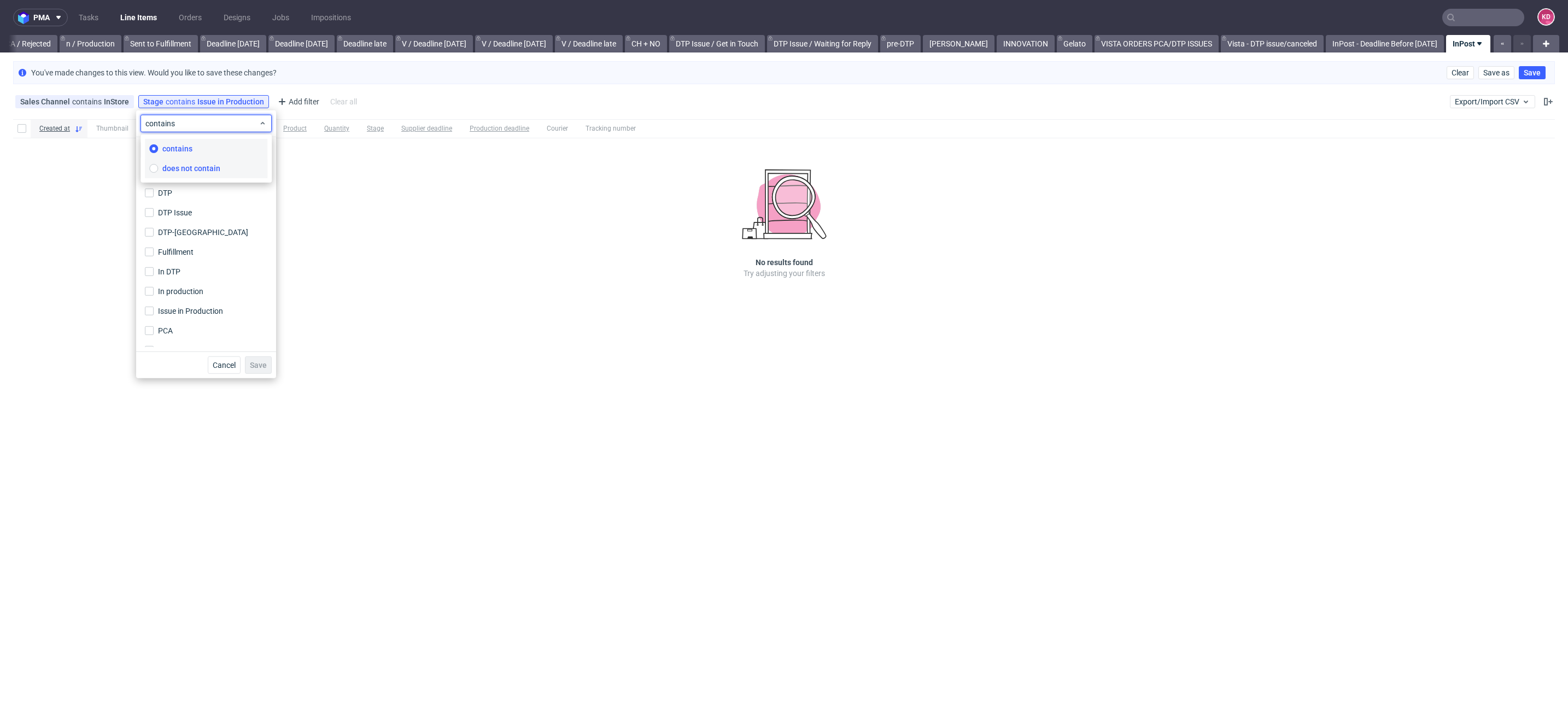
click at [211, 167] on span "does not contain" at bounding box center [192, 168] width 58 height 11
click at [206, 337] on label "Shipping" at bounding box center [206, 338] width 132 height 15
click at [154, 337] on input "Shipping" at bounding box center [149, 339] width 9 height 9
checkbox input "true"
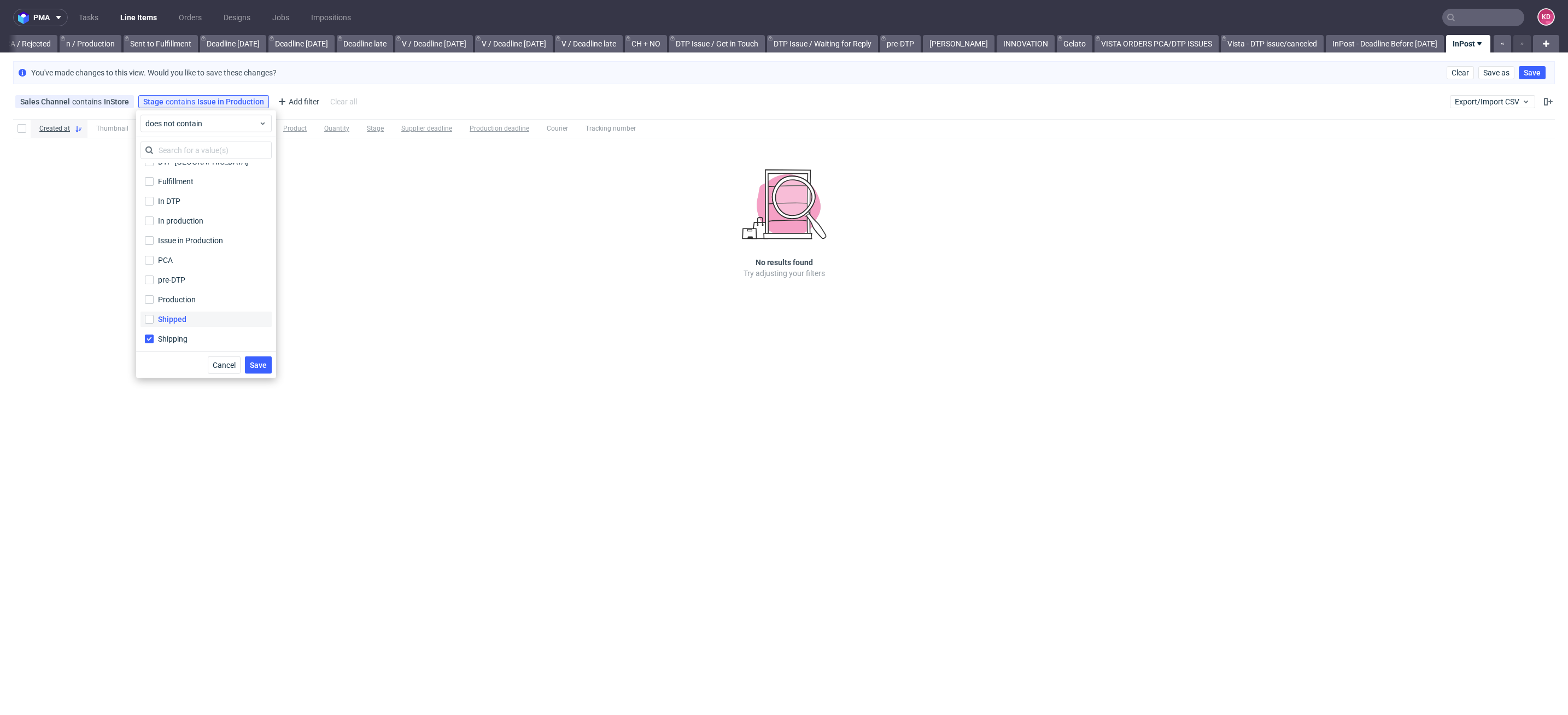
click at [205, 312] on label "Shipped" at bounding box center [206, 319] width 132 height 15
click at [154, 315] on input "Shipped" at bounding box center [149, 319] width 9 height 9
checkbox input "true"
click at [259, 363] on span "Save" at bounding box center [258, 365] width 17 height 8
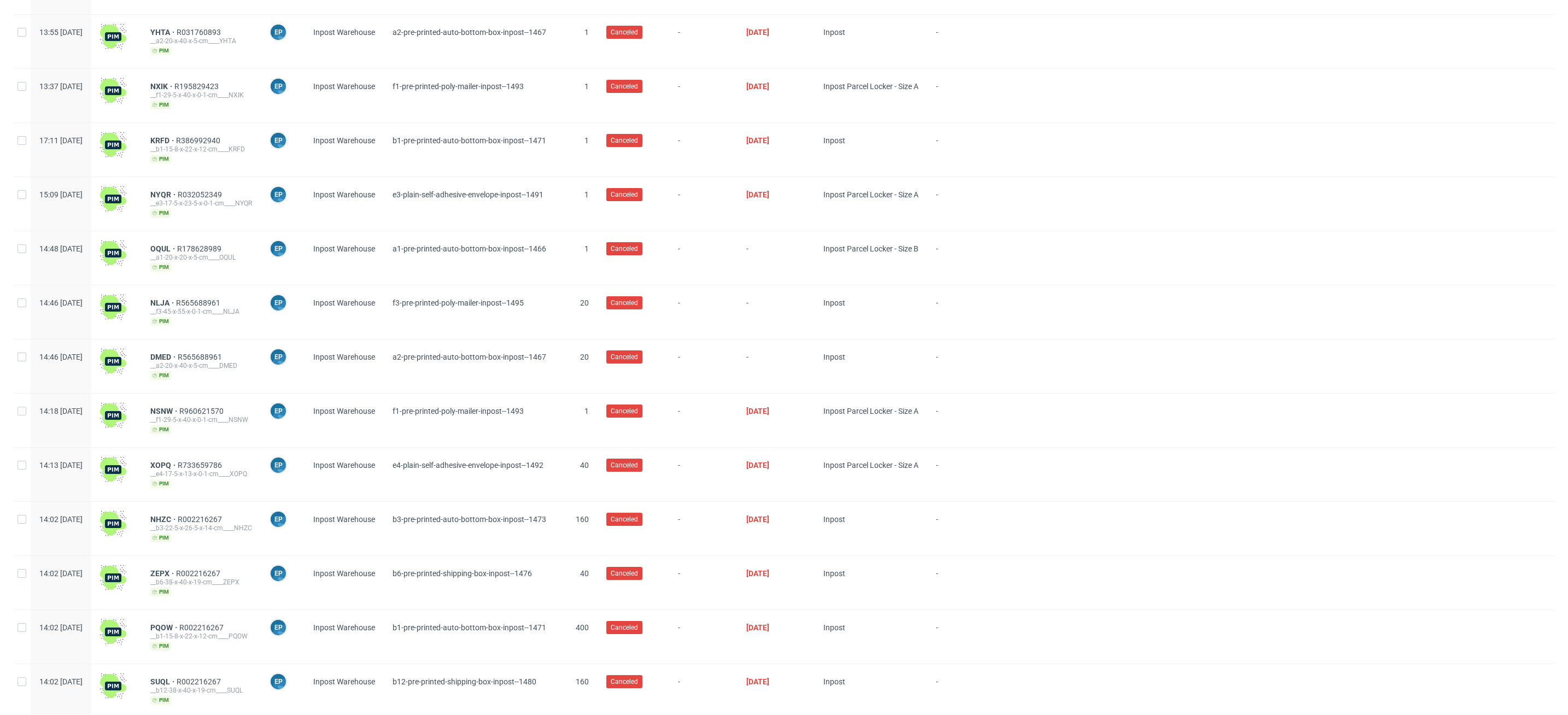
scroll to position [0, 0]
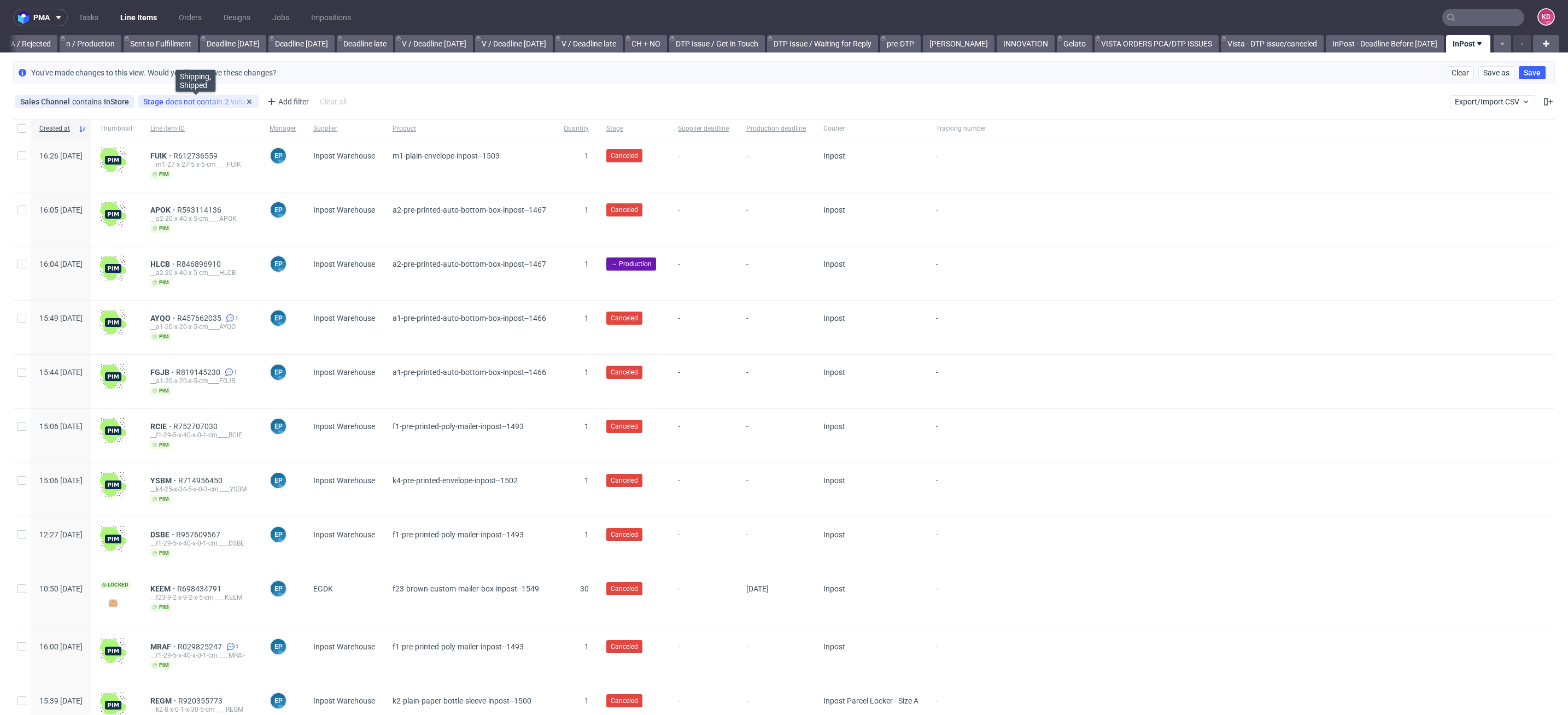
click at [202, 98] on div "Stage does not contain 2 values" at bounding box center [198, 102] width 111 height 9
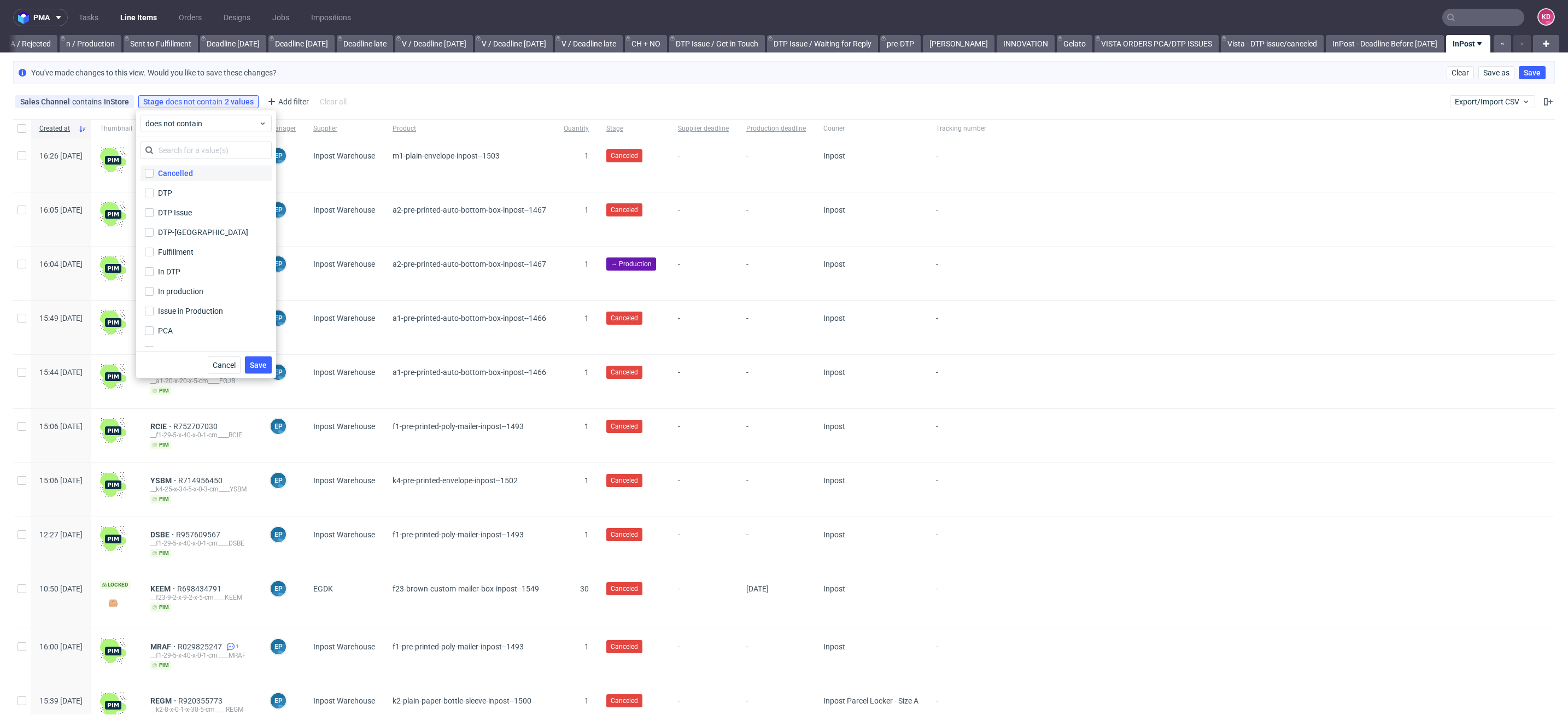
click at [195, 179] on label "Cancelled" at bounding box center [206, 173] width 132 height 15
click at [154, 178] on input "Cancelled" at bounding box center [149, 173] width 9 height 9
checkbox input "true"
click at [256, 370] on button "Save" at bounding box center [258, 365] width 27 height 18
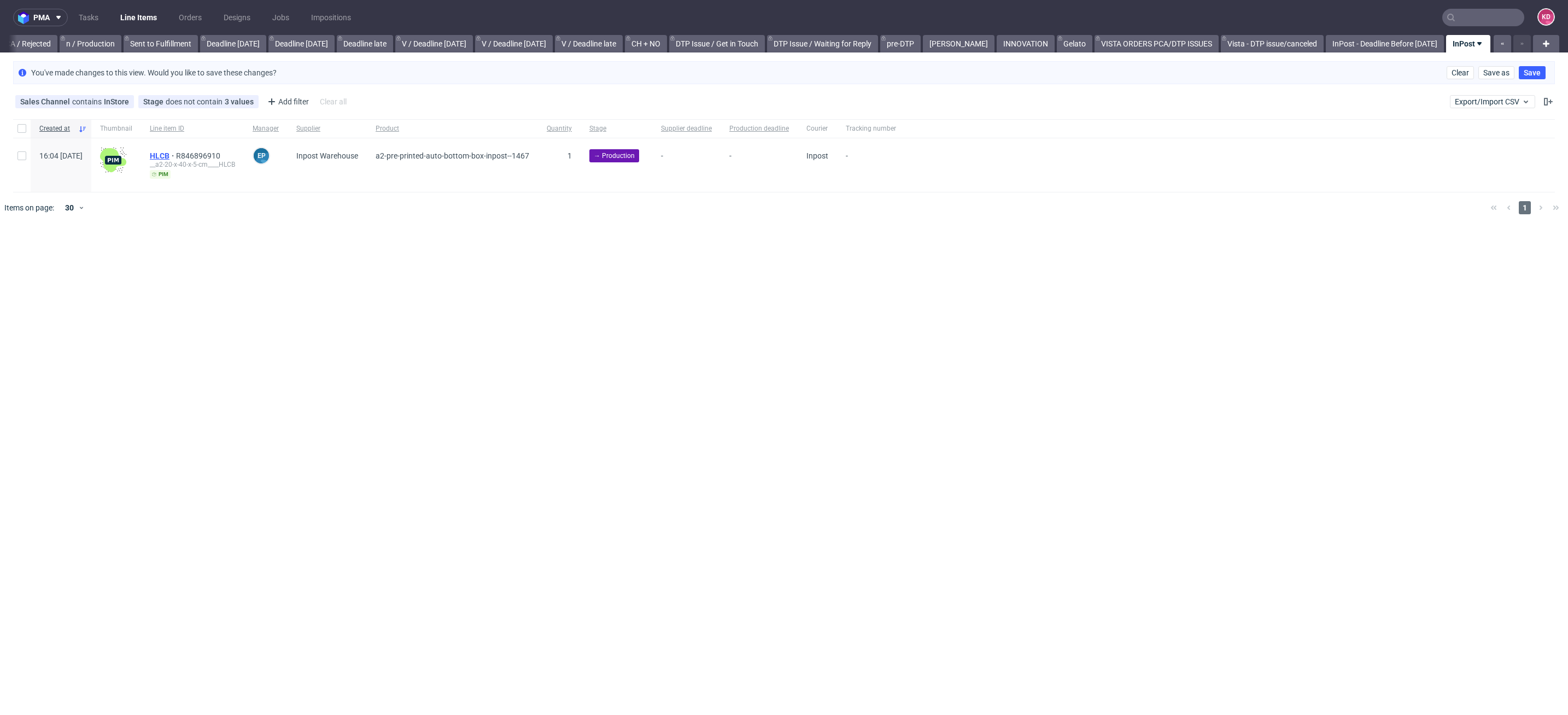
click at [177, 154] on span "HLCB" at bounding box center [163, 156] width 26 height 9
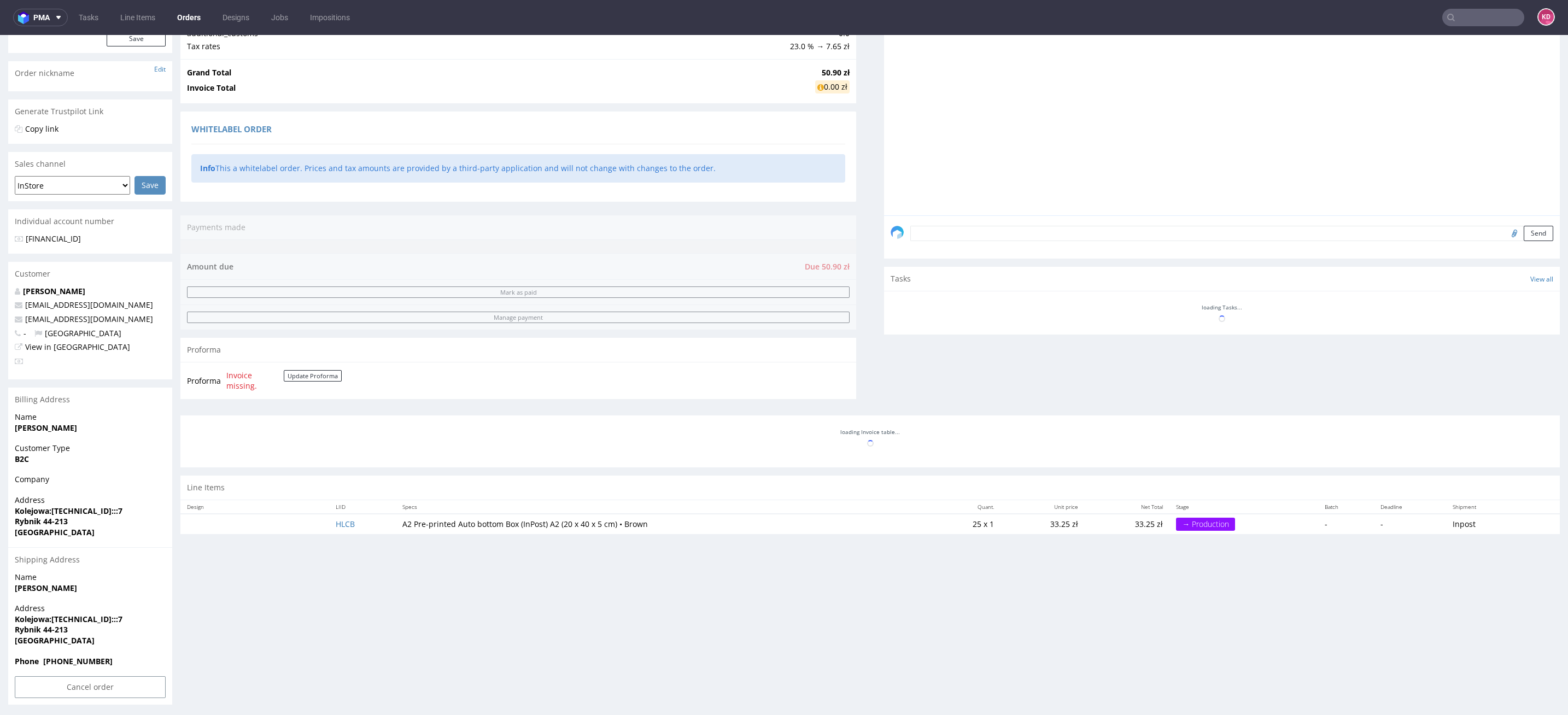
scroll to position [155, 0]
click at [132, 687] on input "Cancel order" at bounding box center [90, 684] width 151 height 22
click at [119, 683] on input "Cancel order" at bounding box center [90, 684] width 151 height 22
click at [364, 602] on div "Progress Payment Due Payment “Received” Email - Line Items 1 DTP - Production -…" at bounding box center [870, 309] width 1379 height 786
click at [95, 689] on input "Cancel order" at bounding box center [90, 684] width 151 height 22
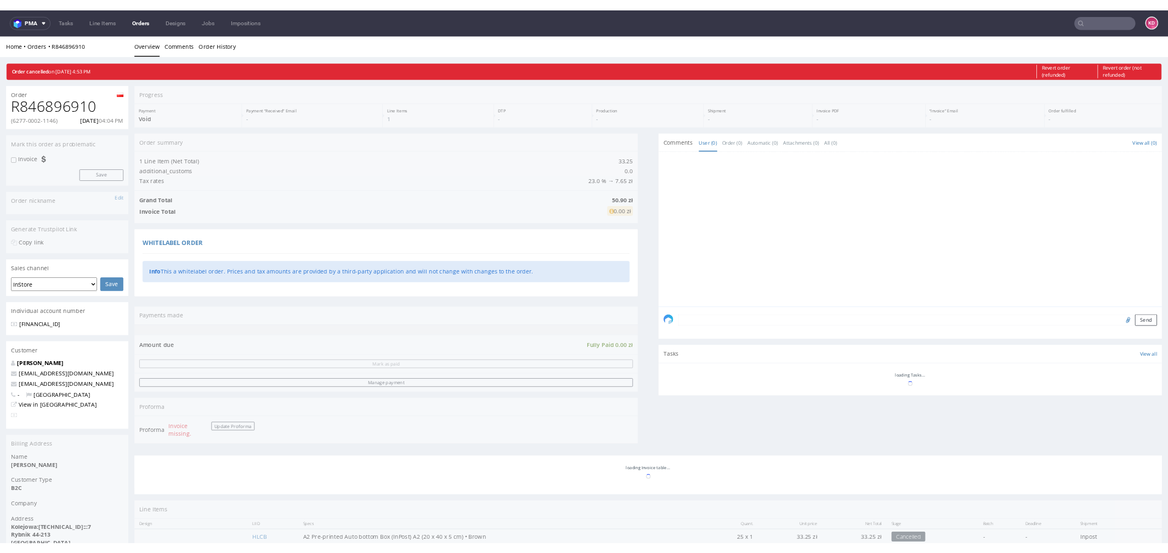
scroll to position [196, 0]
